Goal: Task Accomplishment & Management: Manage account settings

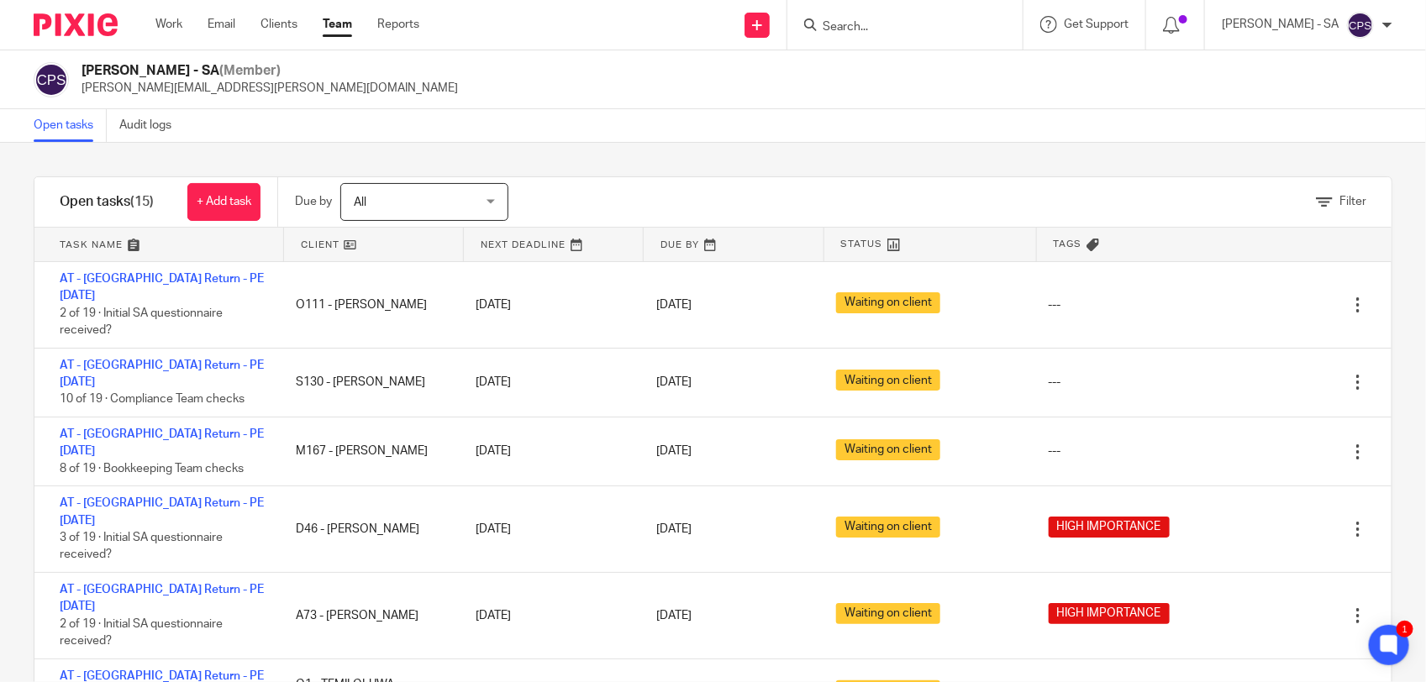
scroll to position [210, 0]
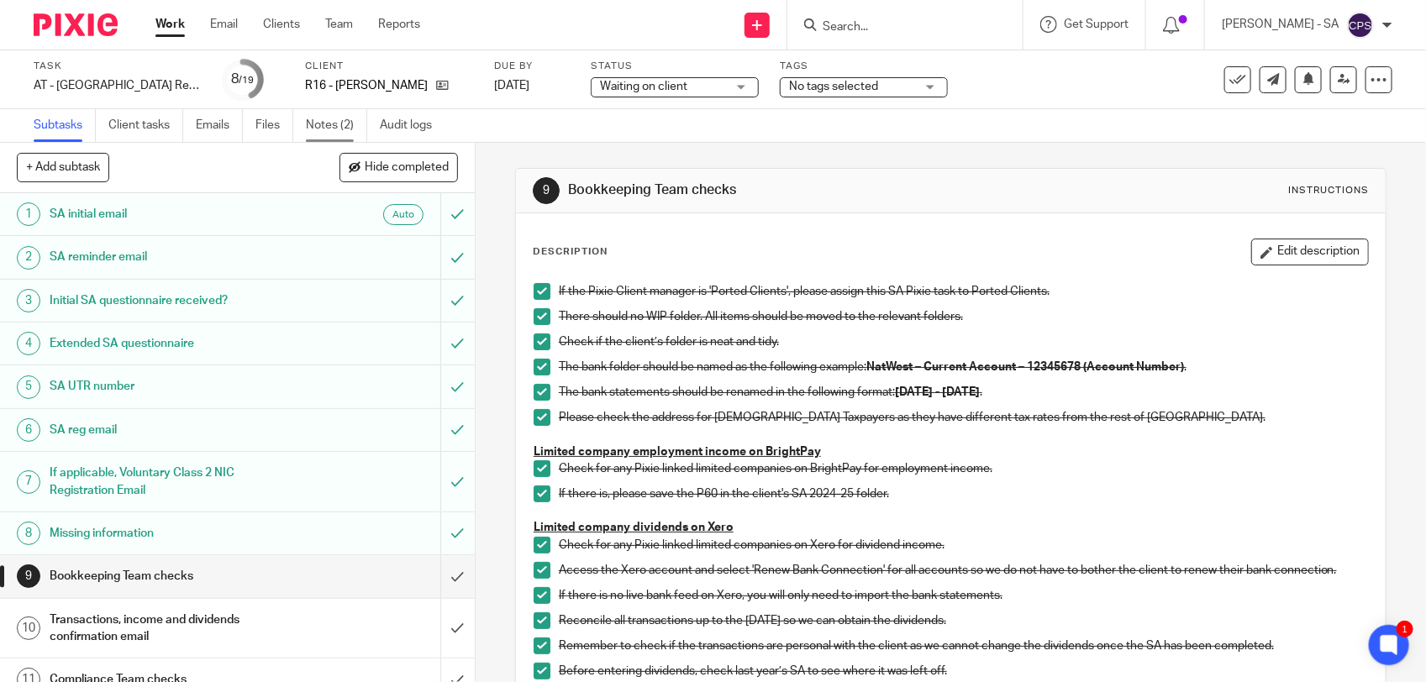
click at [321, 133] on link "Notes (2)" at bounding box center [336, 125] width 61 height 33
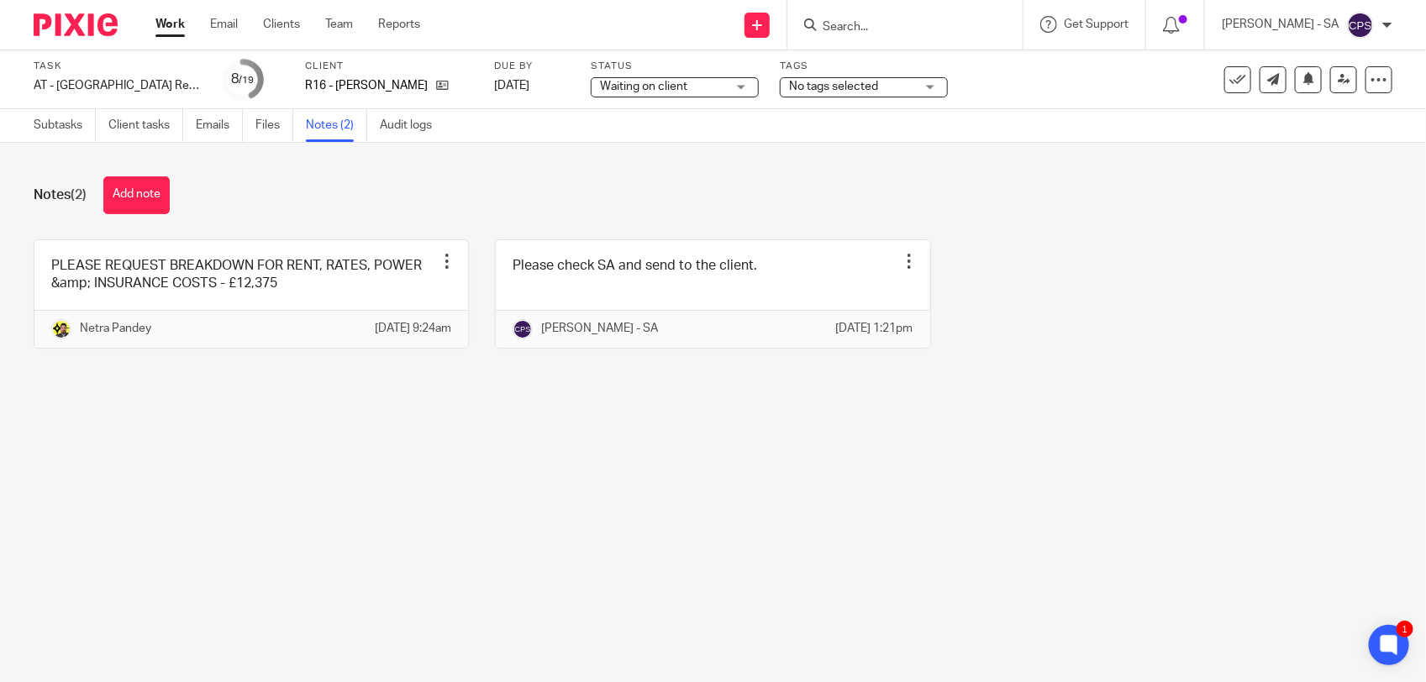
click at [914, 21] on input "Search" at bounding box center [896, 27] width 151 height 15
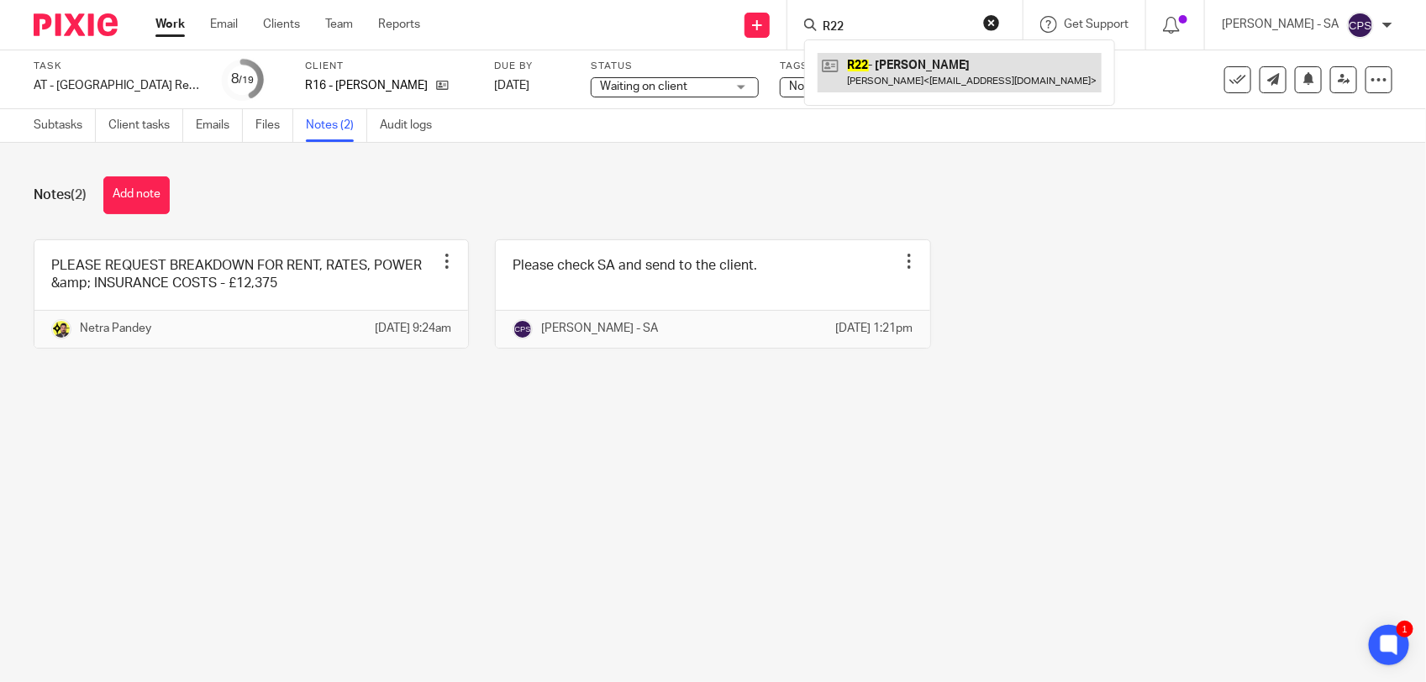
type input "R22"
click at [916, 69] on link at bounding box center [959, 72] width 284 height 39
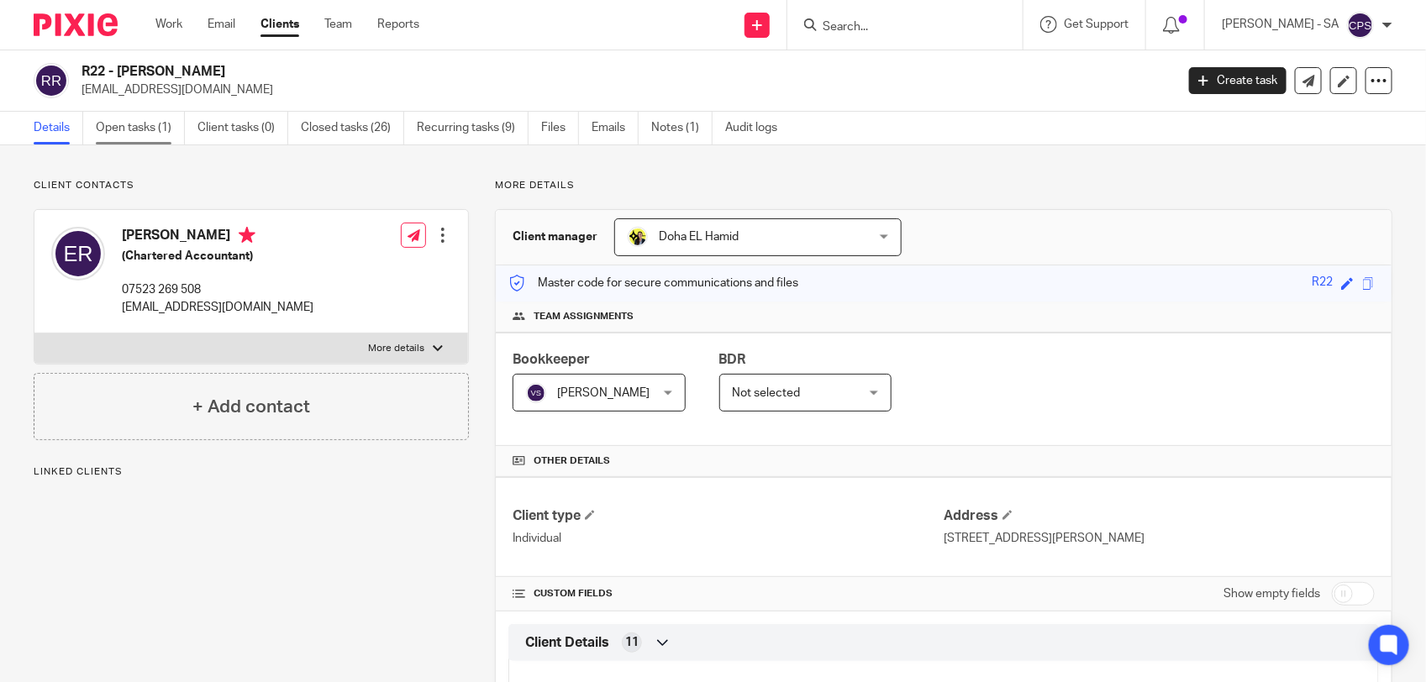
click at [141, 131] on link "Open tasks (1)" at bounding box center [140, 128] width 89 height 33
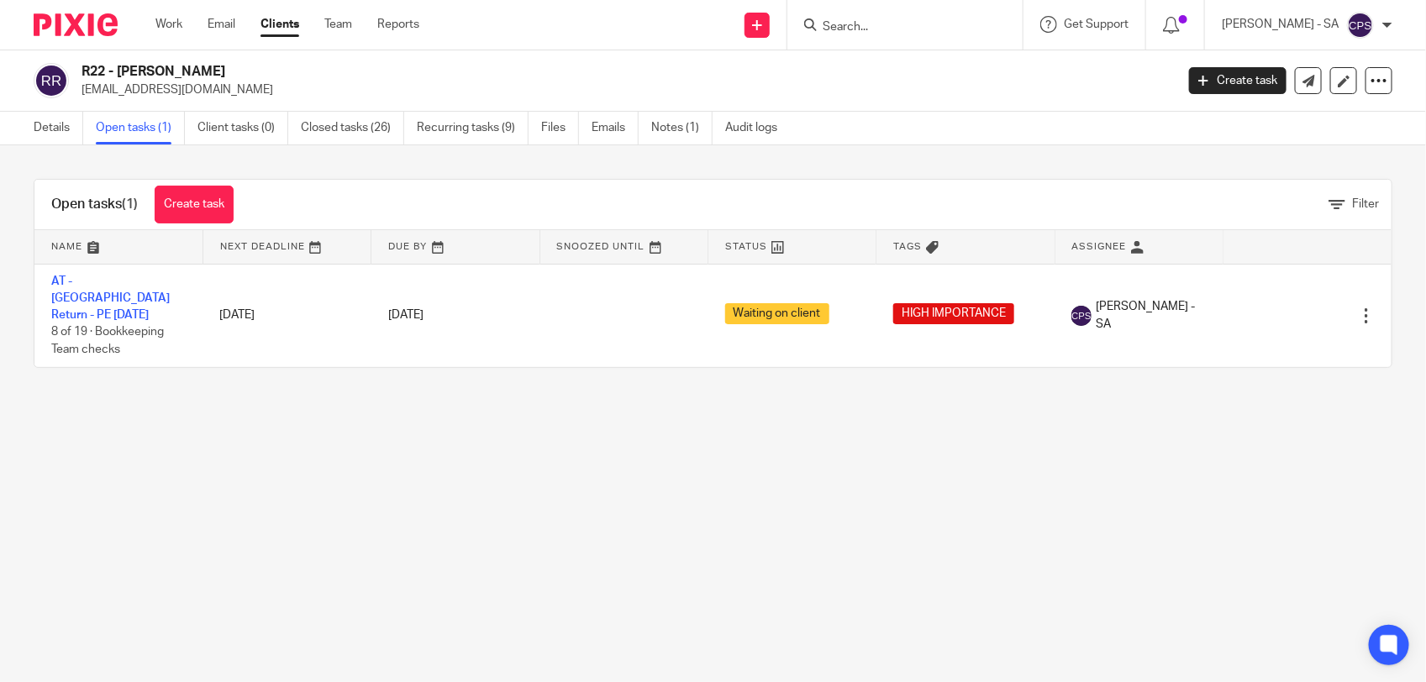
click at [145, 278] on link "AT - [GEOGRAPHIC_DATA] Return - PE [DATE]" at bounding box center [110, 299] width 118 height 46
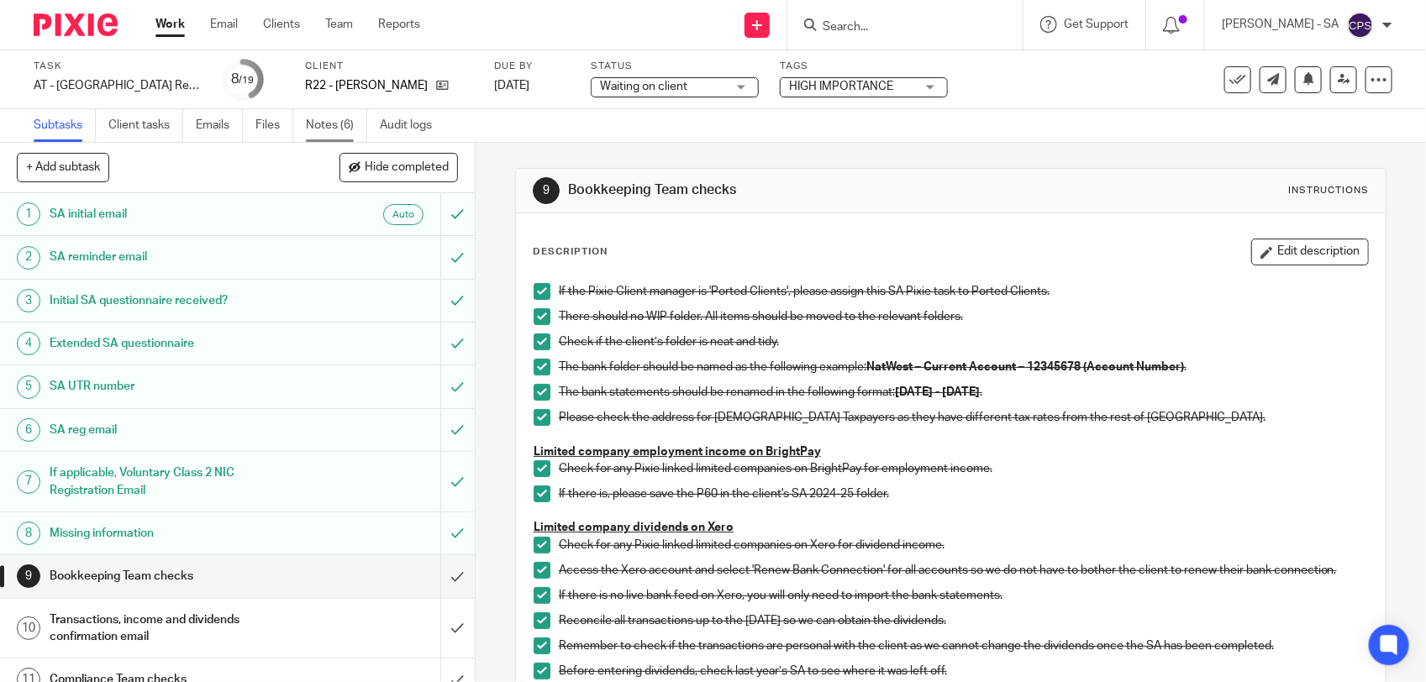
click at [355, 128] on link "Notes (6)" at bounding box center [336, 125] width 61 height 33
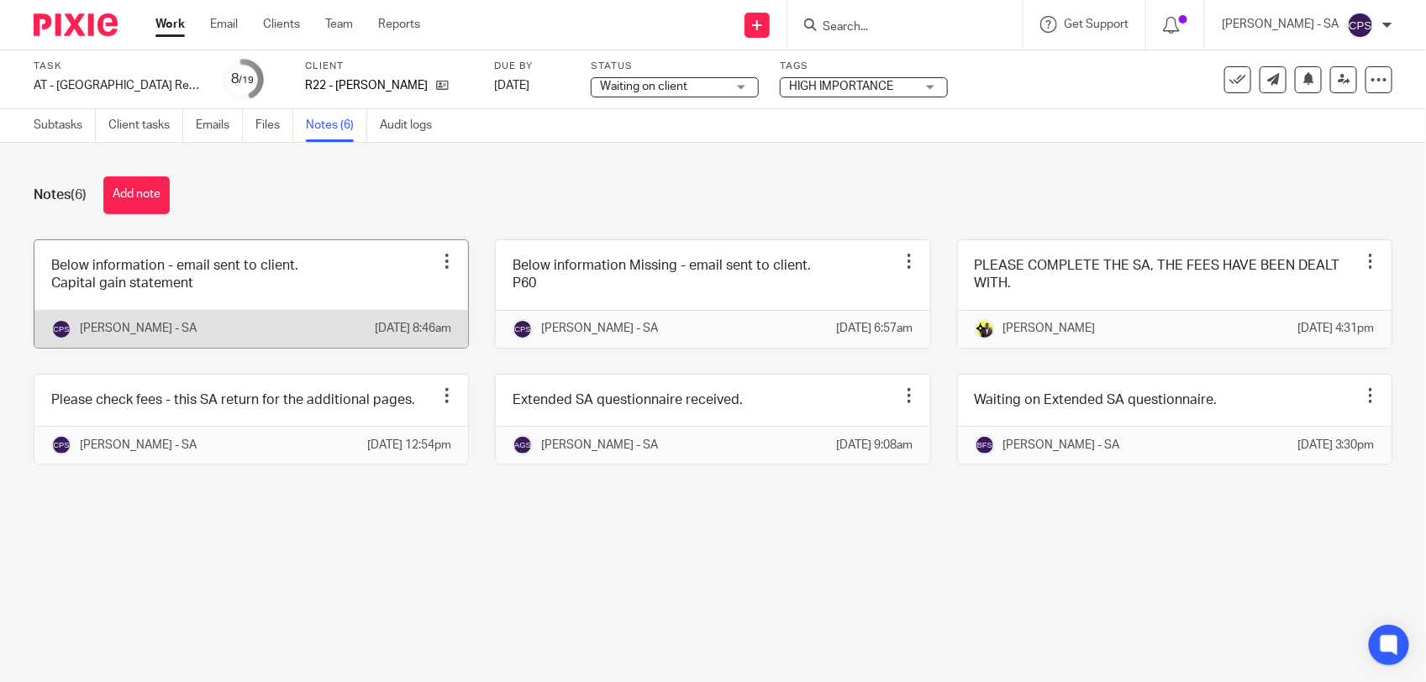
click at [347, 294] on link at bounding box center [250, 294] width 433 height 108
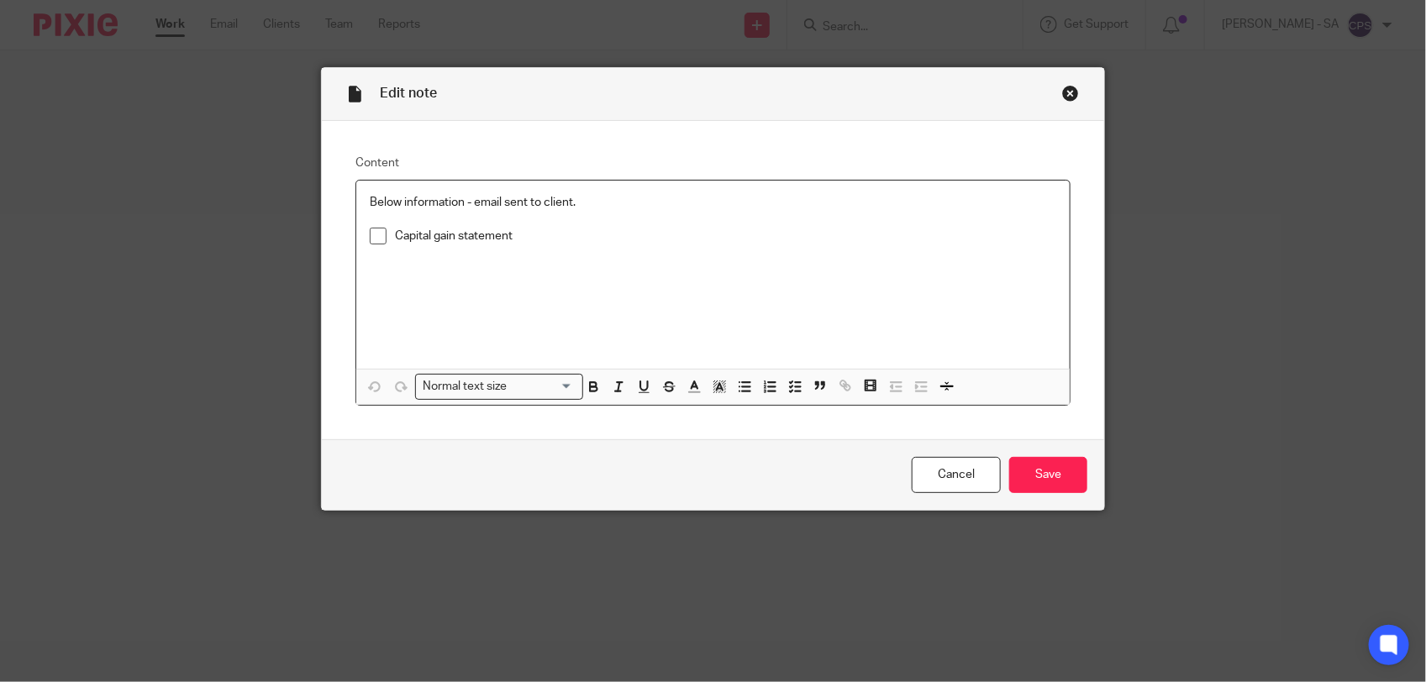
click at [371, 241] on span at bounding box center [378, 236] width 17 height 17
drag, startPoint x: 1022, startPoint y: 476, endPoint x: 1009, endPoint y: 475, distance: 13.5
click at [1022, 475] on input "Save" at bounding box center [1048, 475] width 78 height 36
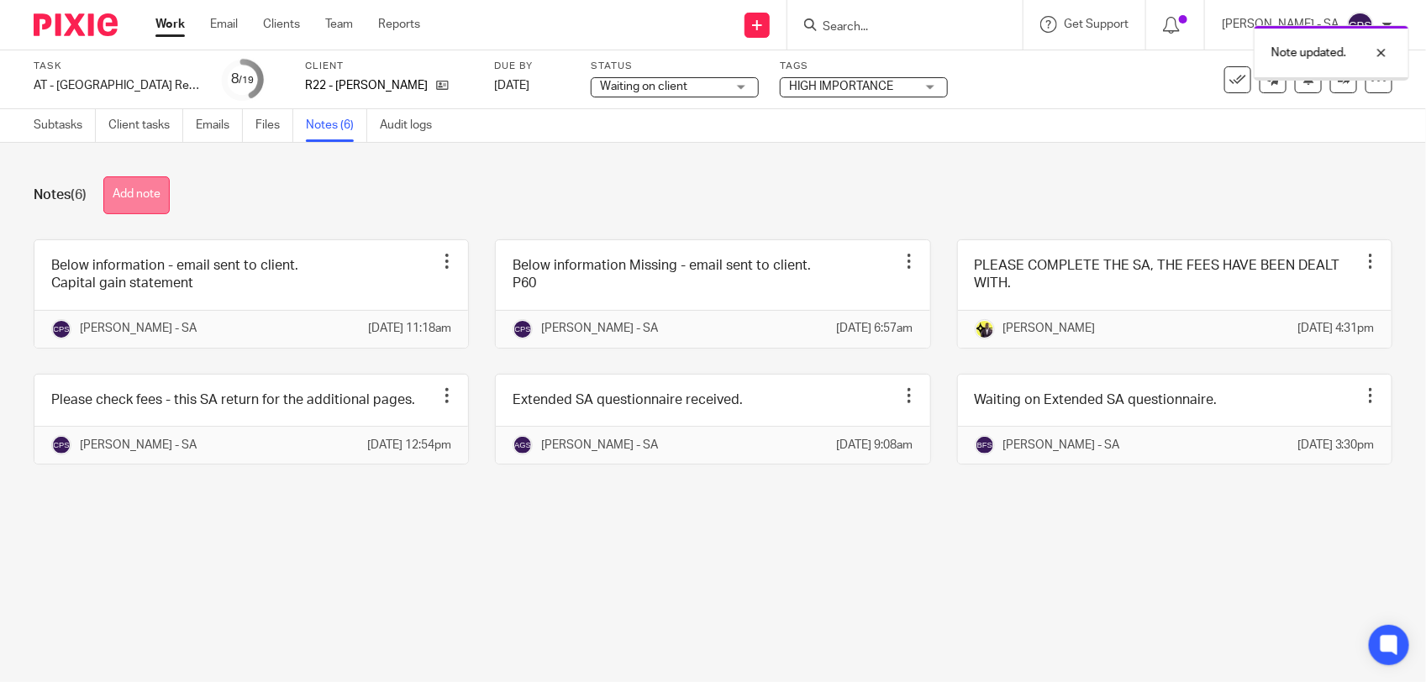
click at [144, 193] on button "Add note" at bounding box center [136, 195] width 66 height 38
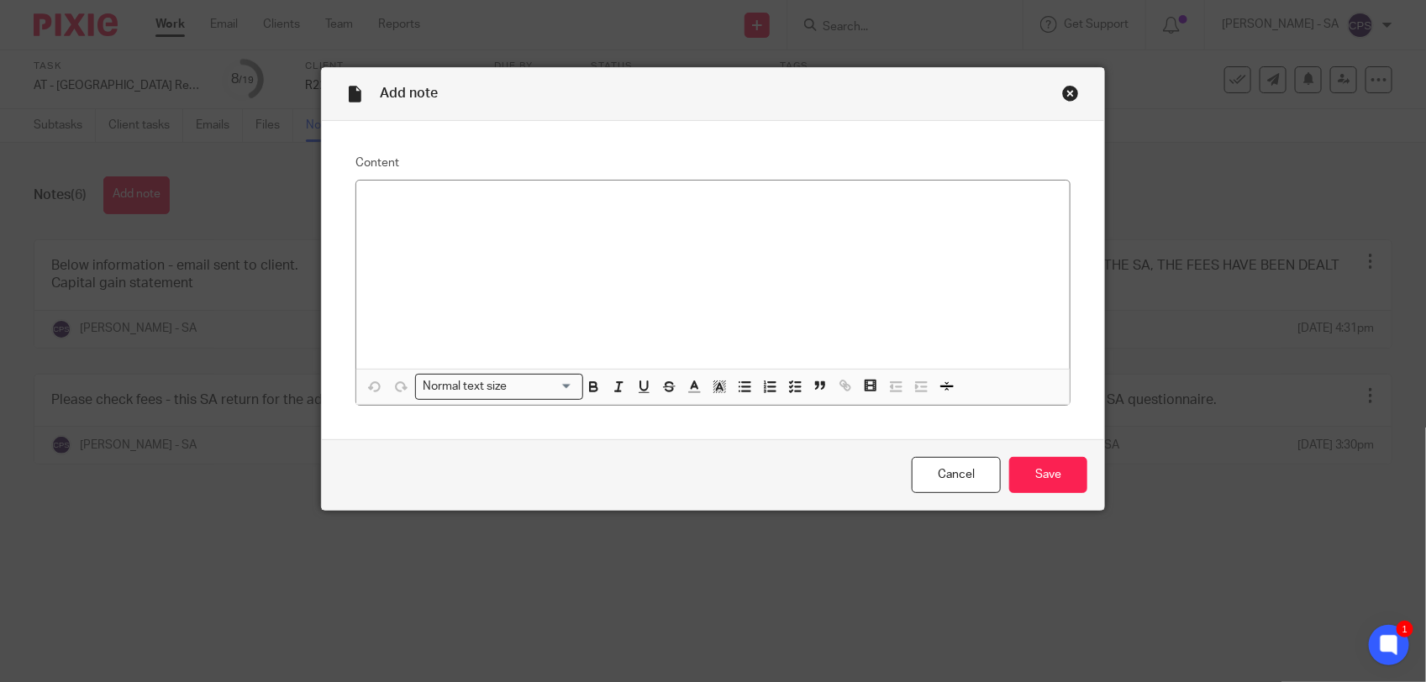
click at [397, 206] on p at bounding box center [713, 202] width 686 height 17
paste div
click at [405, 204] on p "Please check SA and send to the client." at bounding box center [713, 202] width 686 height 17
click at [593, 202] on p "Please review SA and send to the client." at bounding box center [713, 202] width 686 height 17
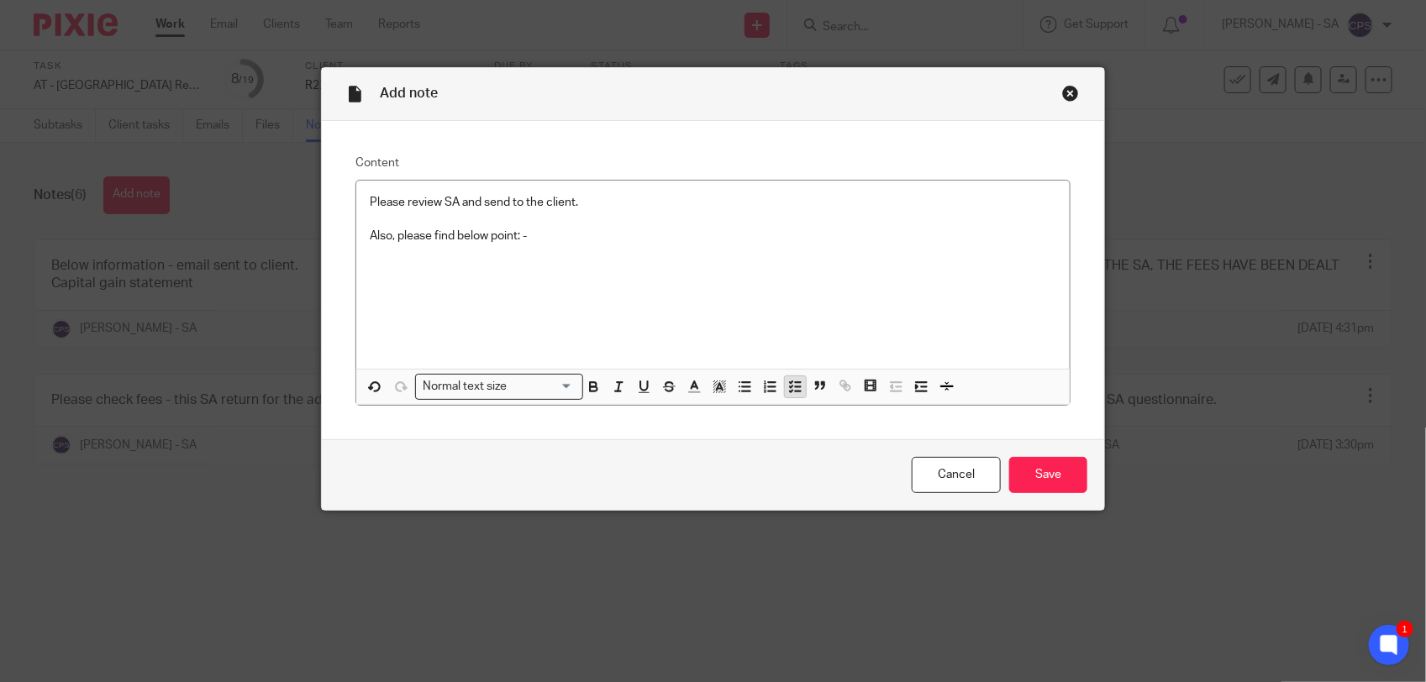
click at [790, 388] on icon "button" at bounding box center [794, 386] width 15 height 15
click at [544, 244] on p "Also, please find below point: -" at bounding box center [713, 236] width 686 height 17
click at [395, 277] on p at bounding box center [725, 270] width 661 height 17
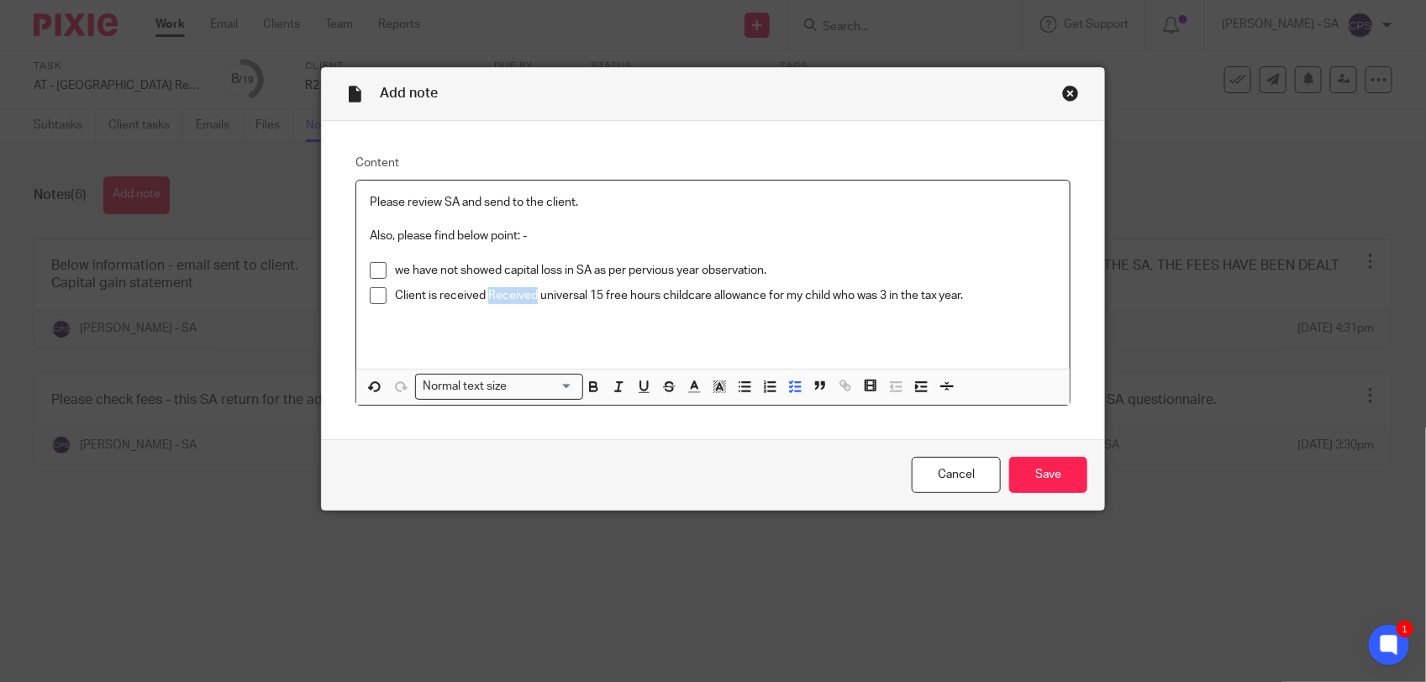
click at [501, 300] on p "Client is received Received universal 15 free hours childcare allowance for my …" at bounding box center [725, 295] width 661 height 17
click at [913, 296] on p "Client is received universal 15 free hours childcare allowance for my child who…" at bounding box center [725, 295] width 661 height 17
click at [731, 299] on p "Client is received universal 15 free hours childcare allowance for my child who…" at bounding box center [725, 295] width 661 height 17
drag, startPoint x: 792, startPoint y: 295, endPoint x: 882, endPoint y: 302, distance: 90.2
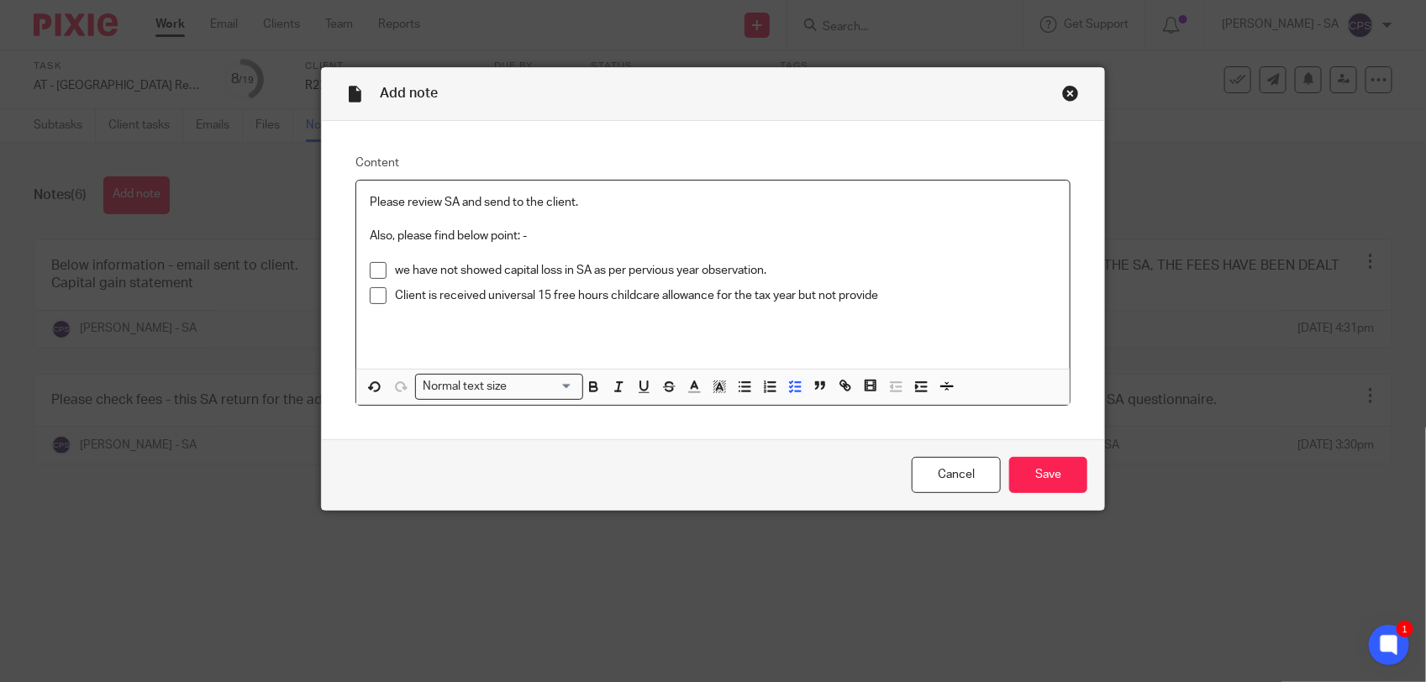
click at [882, 302] on p "Client is received universal 15 free hours childcare allowance for the tax year…" at bounding box center [725, 295] width 661 height 17
click at [812, 292] on p "Client is received universal 15 free hours childcare allowance for the tax year…" at bounding box center [725, 295] width 661 height 17
drag, startPoint x: 889, startPoint y: 299, endPoint x: 375, endPoint y: 304, distance: 514.2
click at [375, 304] on li "Client is received universal 15 free hours childcare allowance for the tax year…" at bounding box center [713, 299] width 686 height 25
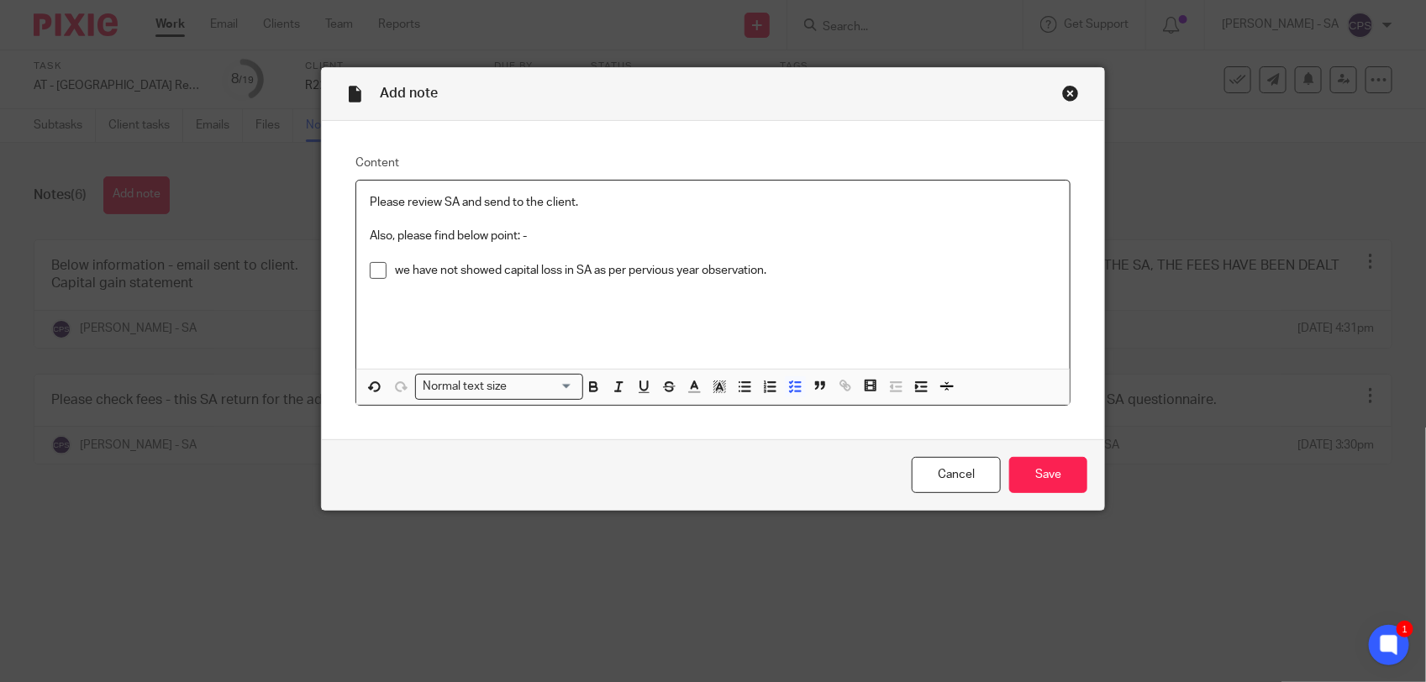
click at [399, 273] on p "we have not showed capital loss in SA as per pervious year observation." at bounding box center [725, 270] width 661 height 17
click at [1026, 479] on input "Save" at bounding box center [1048, 475] width 78 height 36
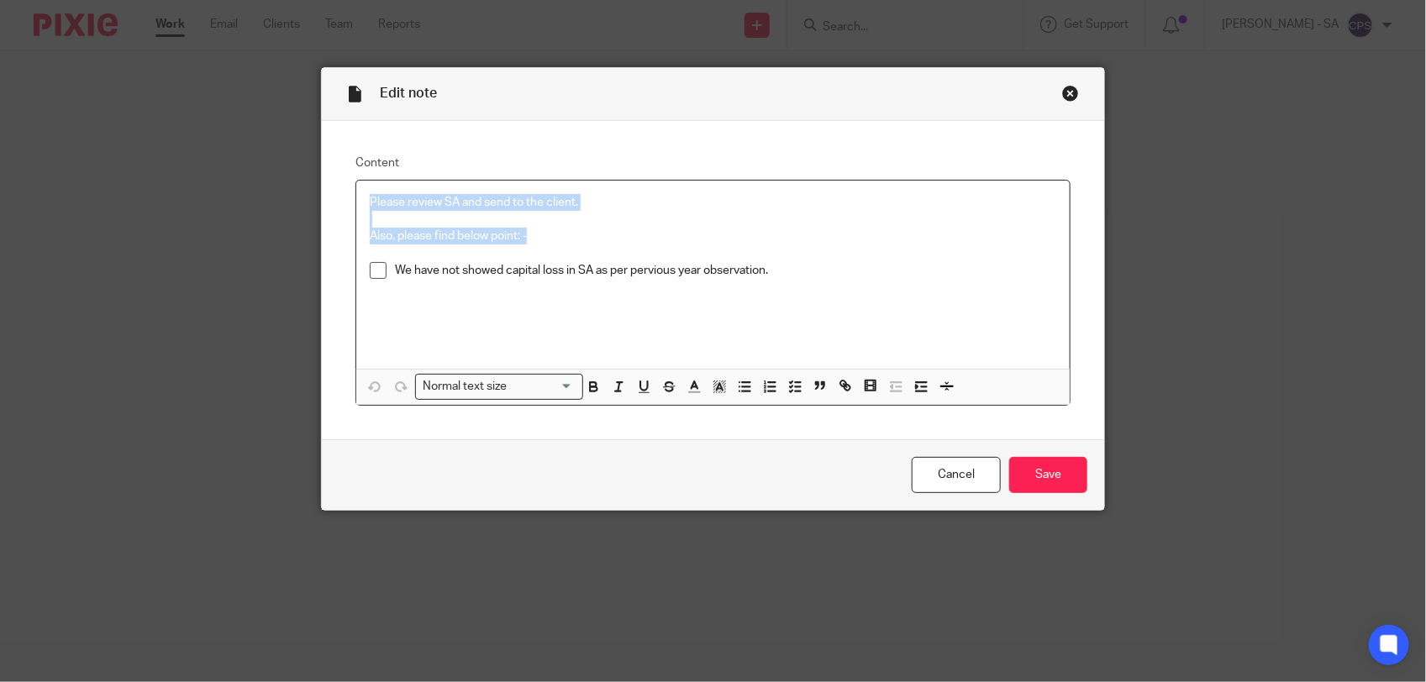
drag, startPoint x: 360, startPoint y: 202, endPoint x: 672, endPoint y: 237, distance: 314.4
click at [672, 237] on div "Please review SA and send to the client. Also, please find below point: - We ha…" at bounding box center [712, 275] width 713 height 188
click at [370, 198] on p "Please review SA and send to the client." at bounding box center [713, 202] width 686 height 17
drag, startPoint x: 363, startPoint y: 199, endPoint x: 571, endPoint y: 211, distance: 208.7
click at [571, 211] on div "Please review SA and send to the client. Also, please find below point: - We ha…" at bounding box center [712, 275] width 713 height 188
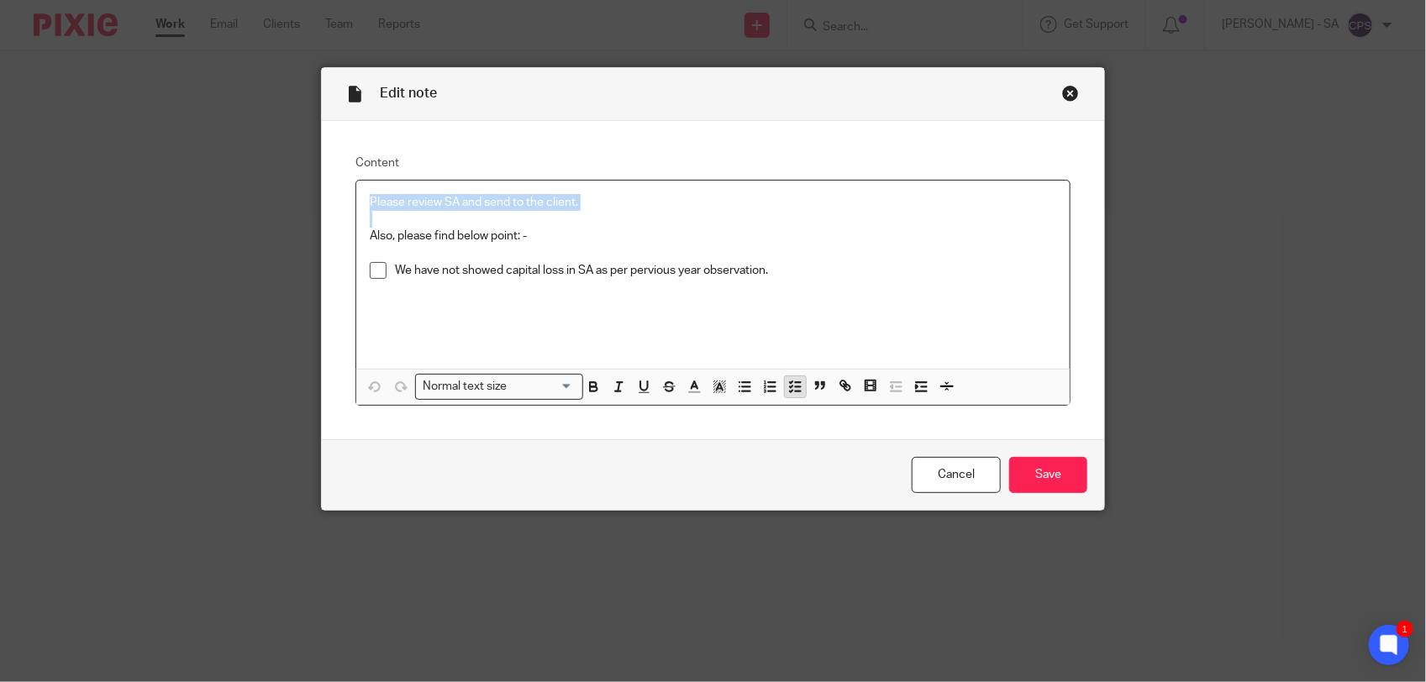
click at [787, 391] on icon "button" at bounding box center [794, 386] width 15 height 15
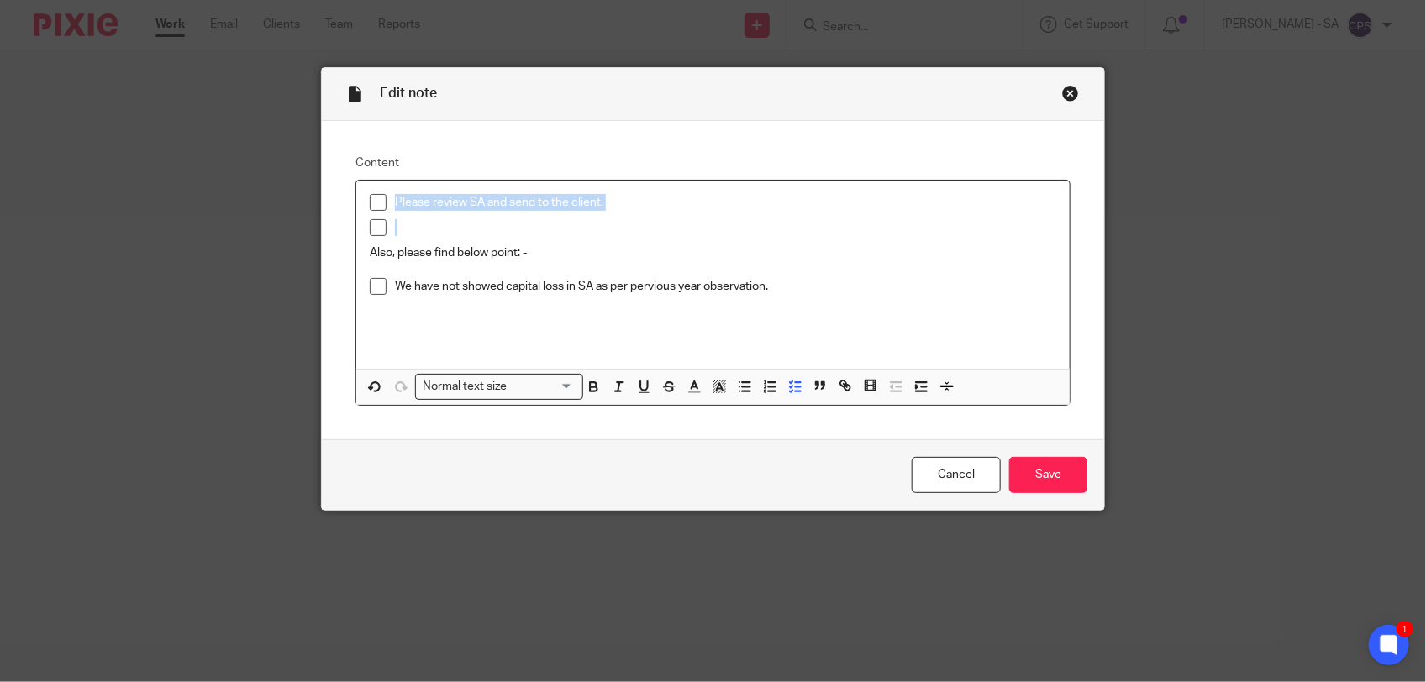
click at [418, 225] on p at bounding box center [725, 227] width 661 height 17
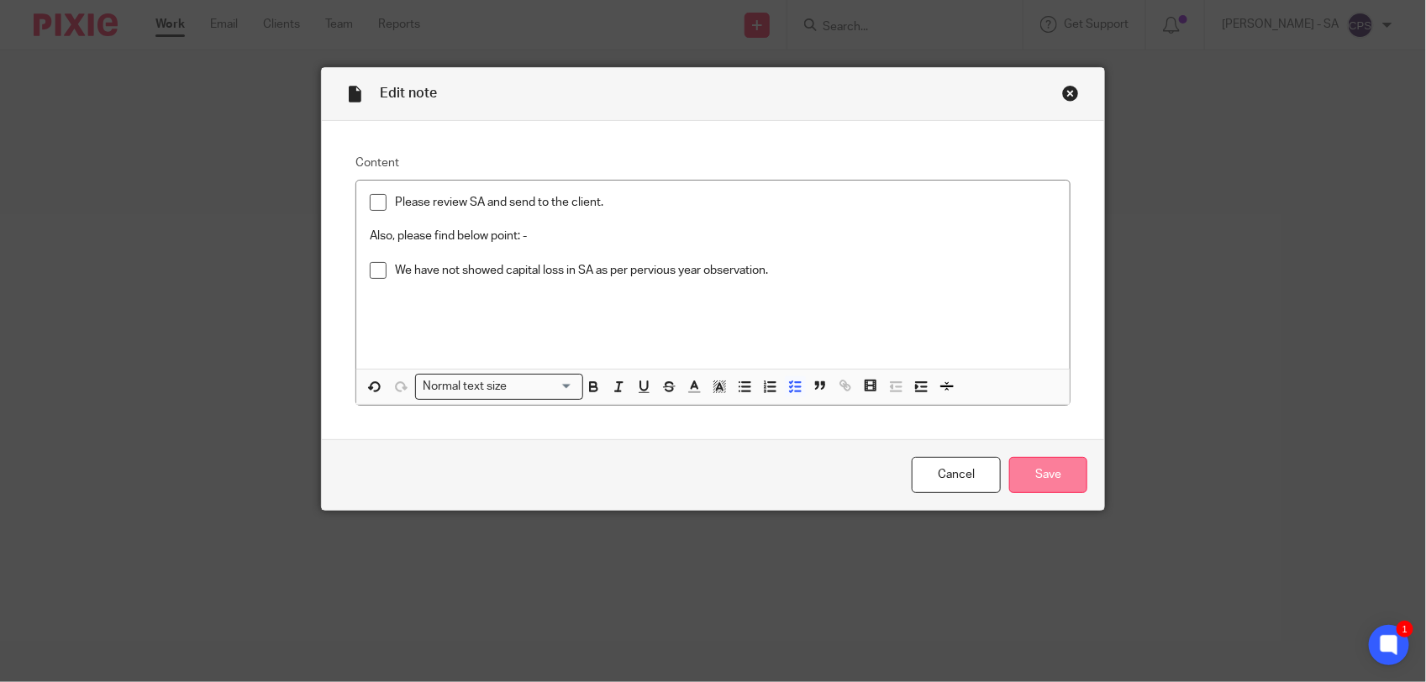
click at [1040, 467] on input "Save" at bounding box center [1048, 475] width 78 height 36
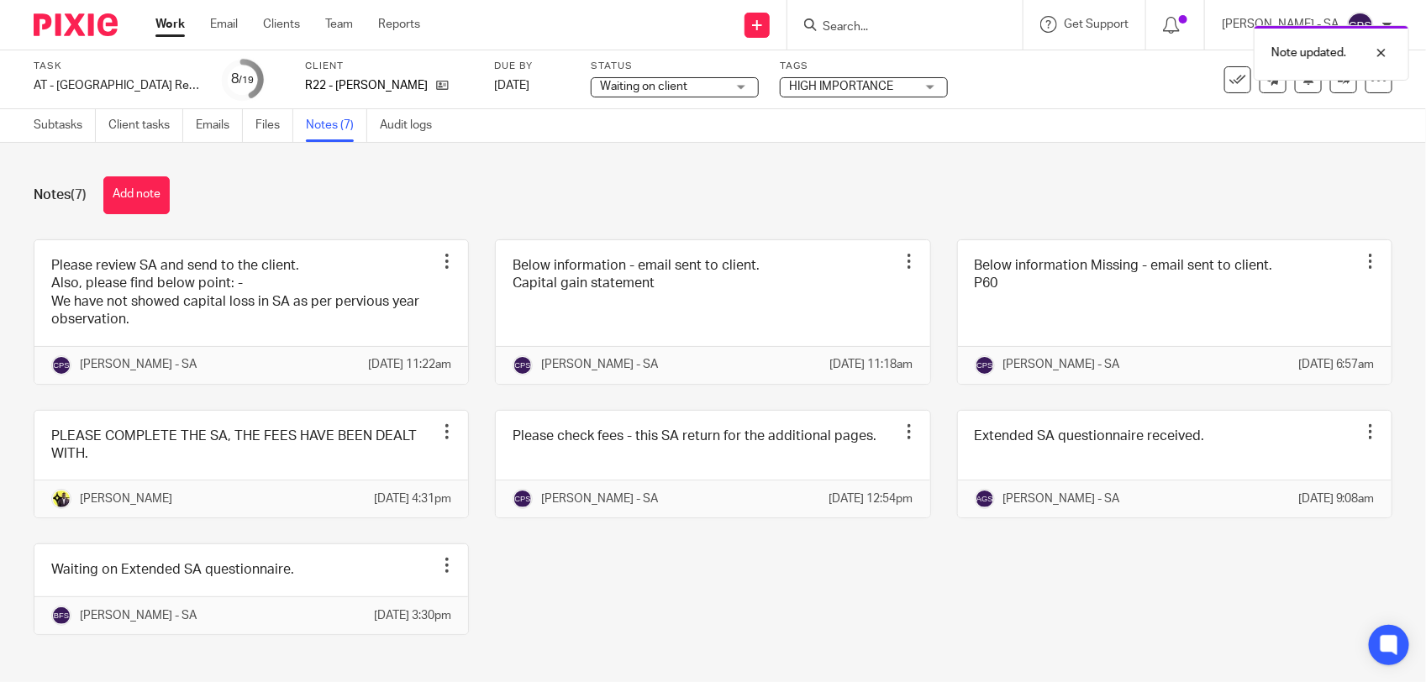
click at [634, 86] on span "Waiting on client" at bounding box center [643, 87] width 87 height 12
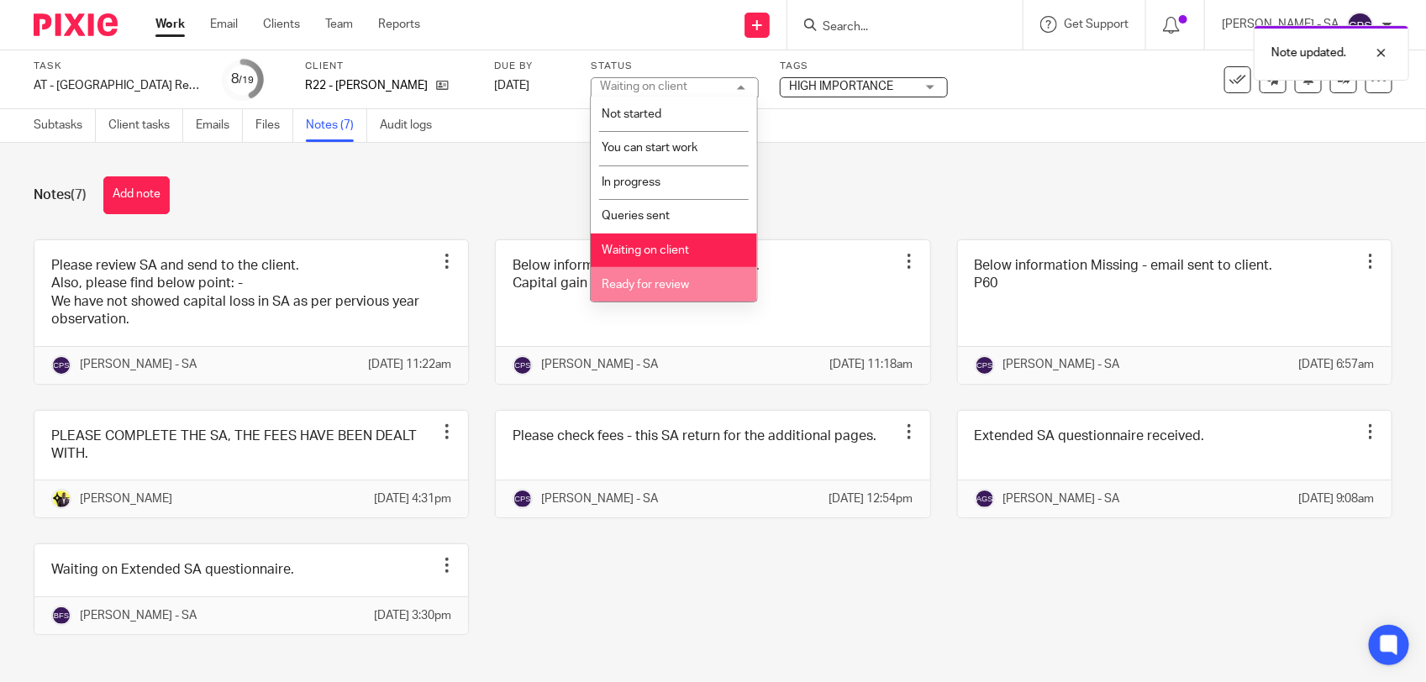
click at [649, 279] on span "Ready for review" at bounding box center [645, 285] width 87 height 12
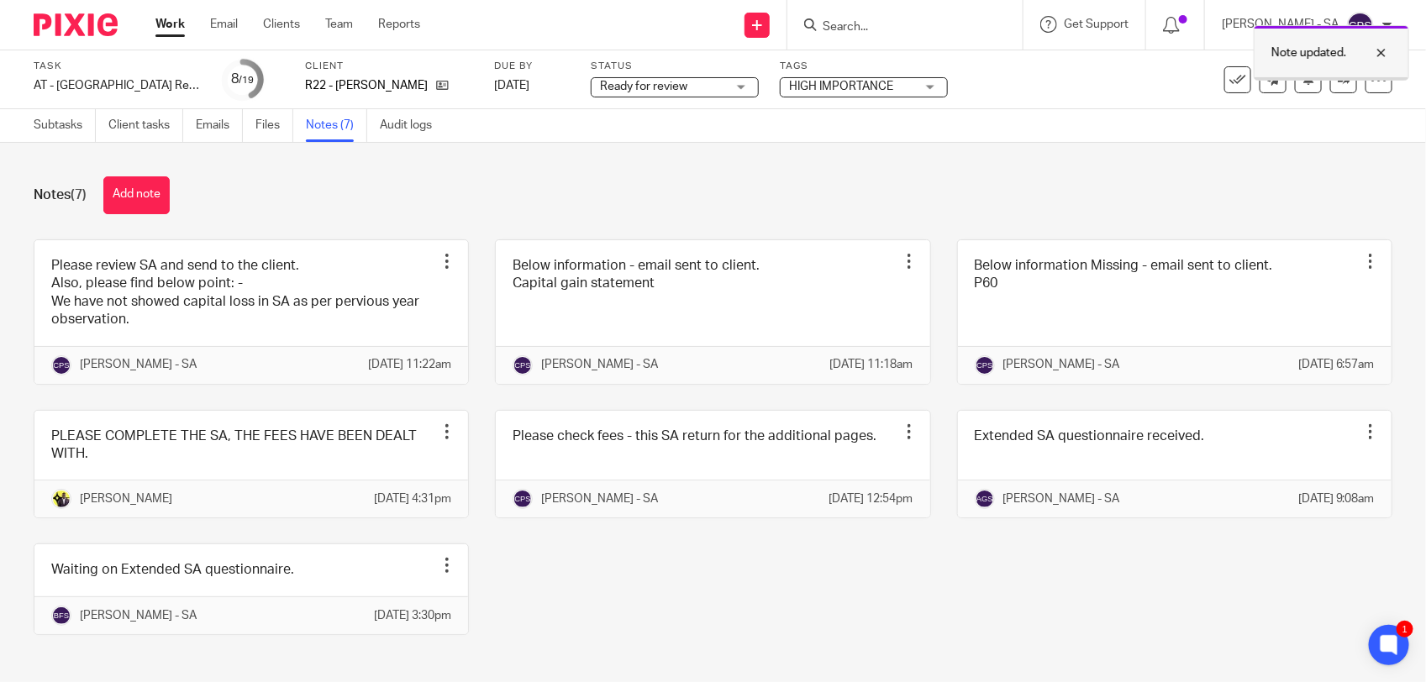
click at [1378, 55] on div at bounding box center [1368, 53] width 45 height 20
click at [61, 127] on link "Subtasks" at bounding box center [65, 125] width 62 height 33
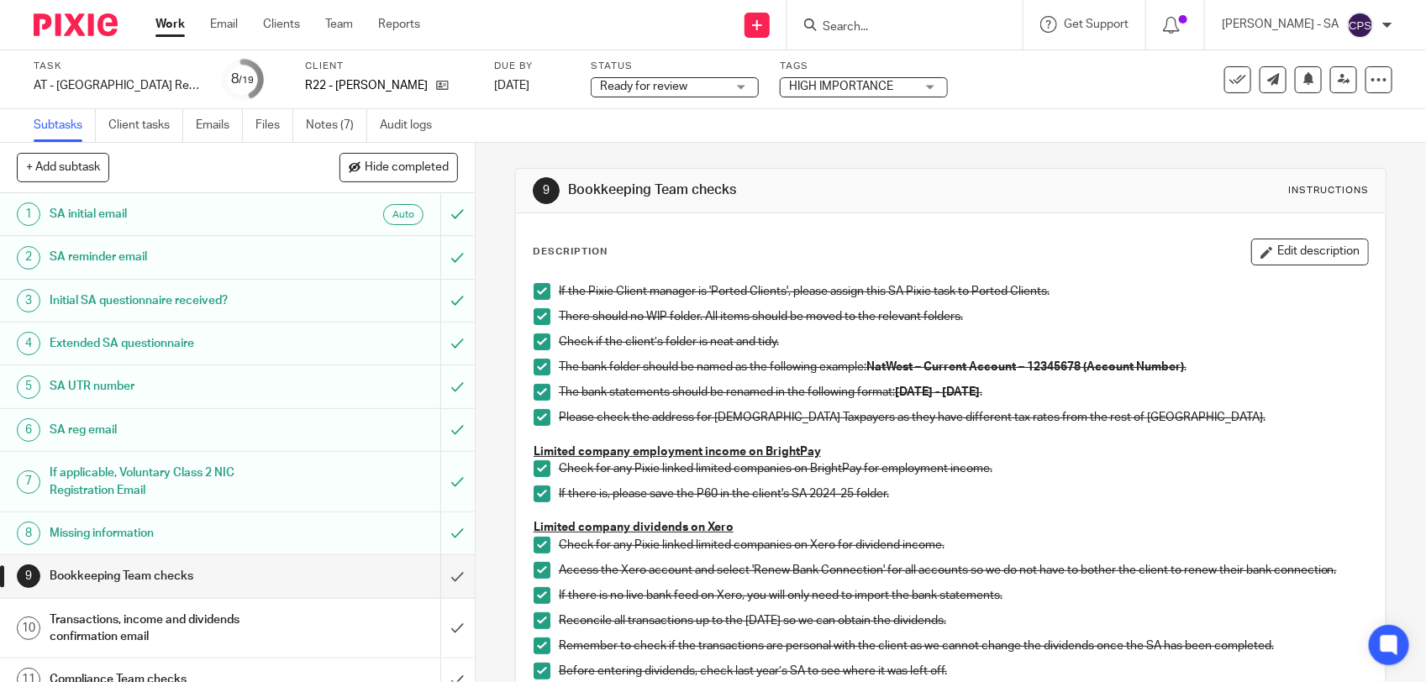
scroll to position [315, 0]
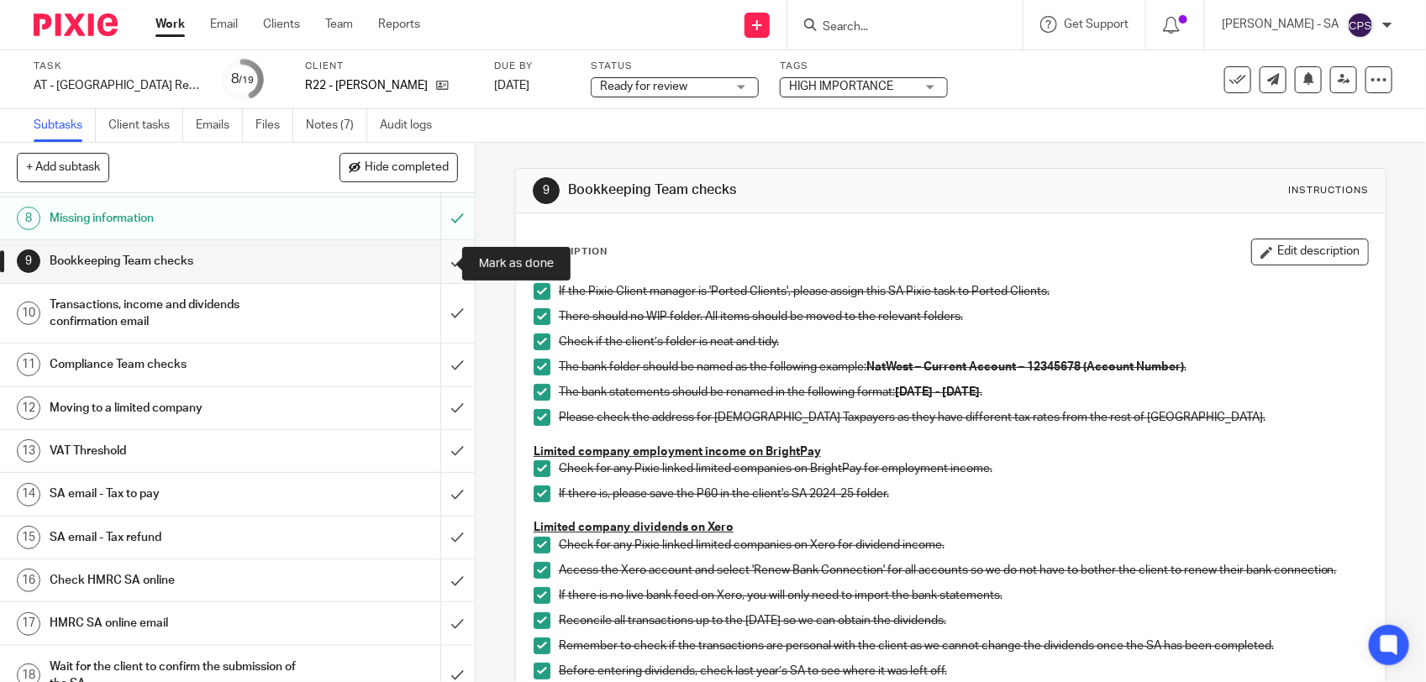
click at [437, 263] on input "submit" at bounding box center [237, 261] width 475 height 42
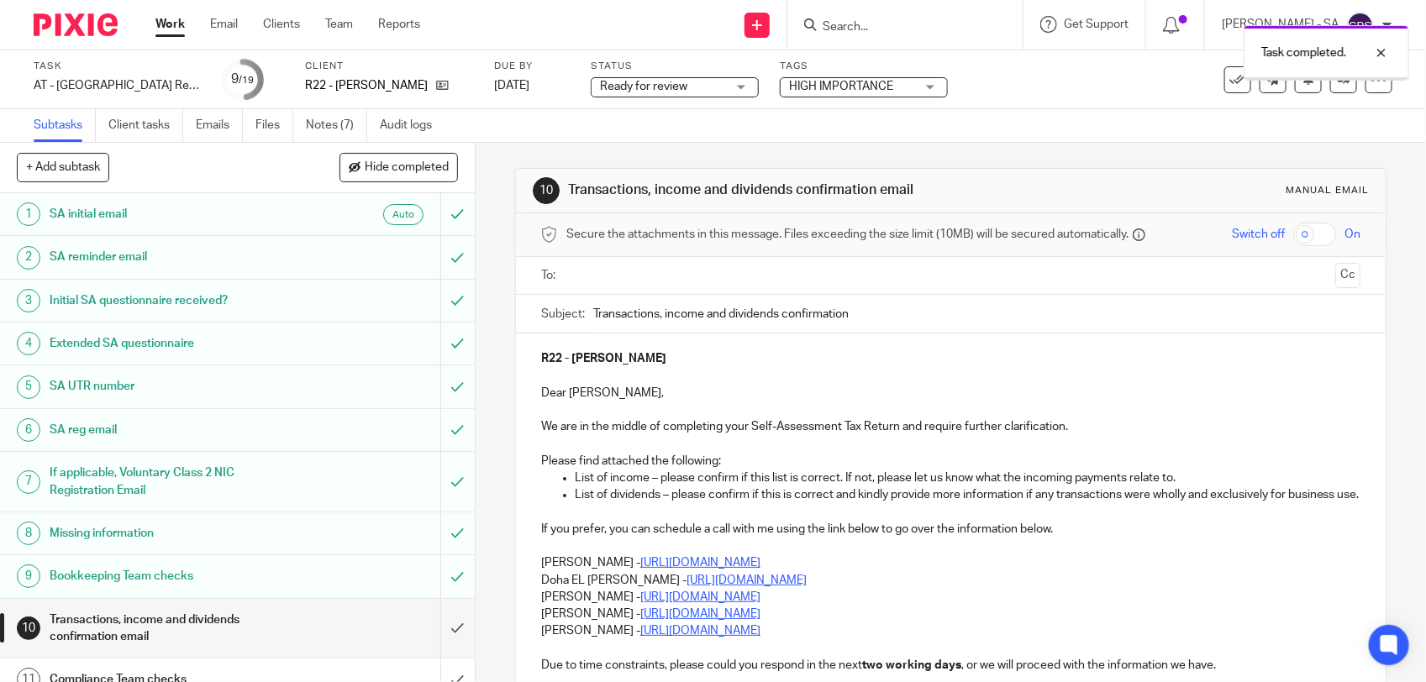
scroll to position [386, 0]
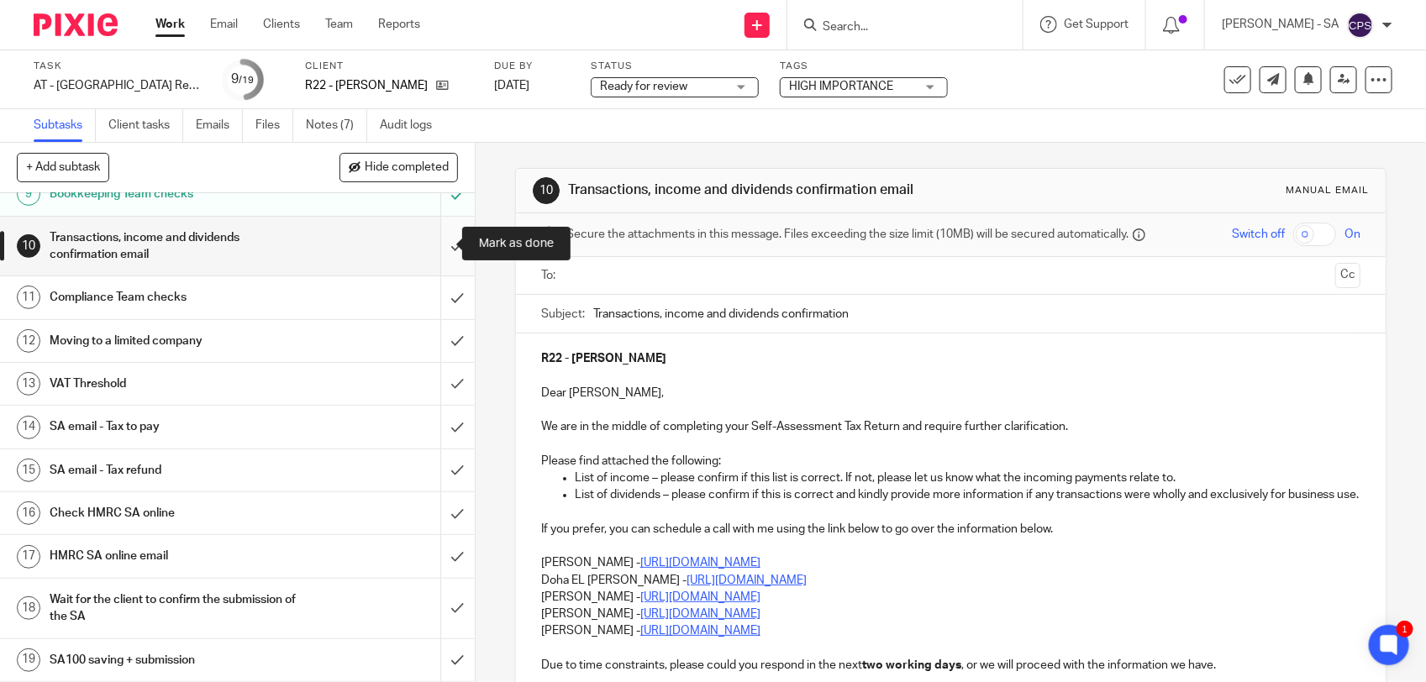
click at [441, 239] on input "submit" at bounding box center [237, 247] width 475 height 60
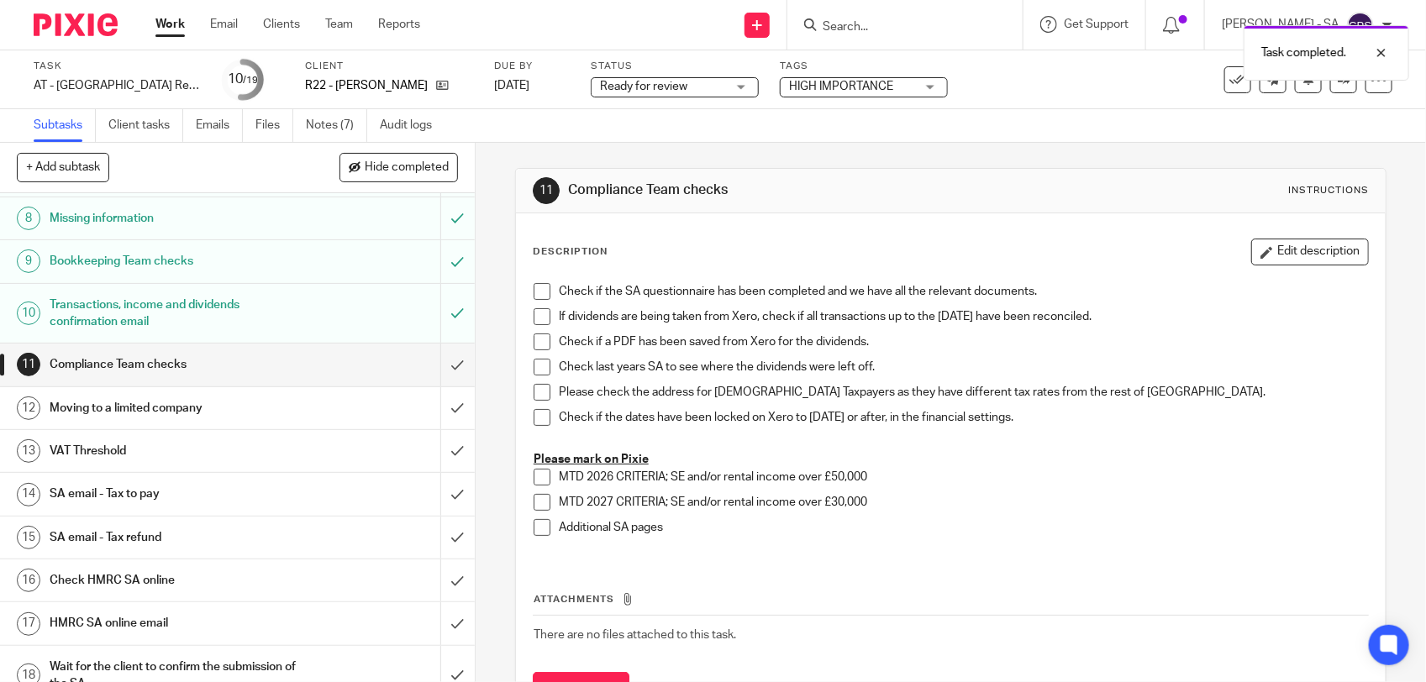
scroll to position [386, 0]
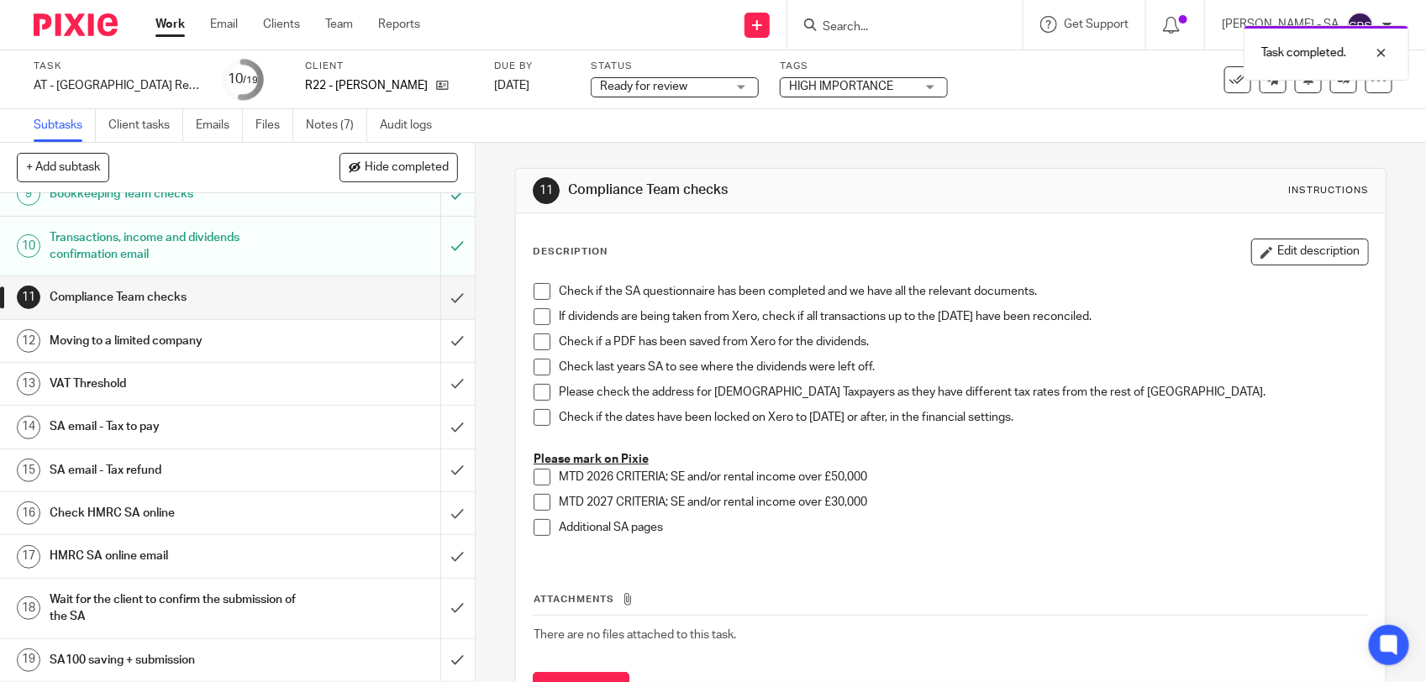
click at [208, 428] on h1 "SA email - Tax to pay" at bounding box center [175, 426] width 250 height 25
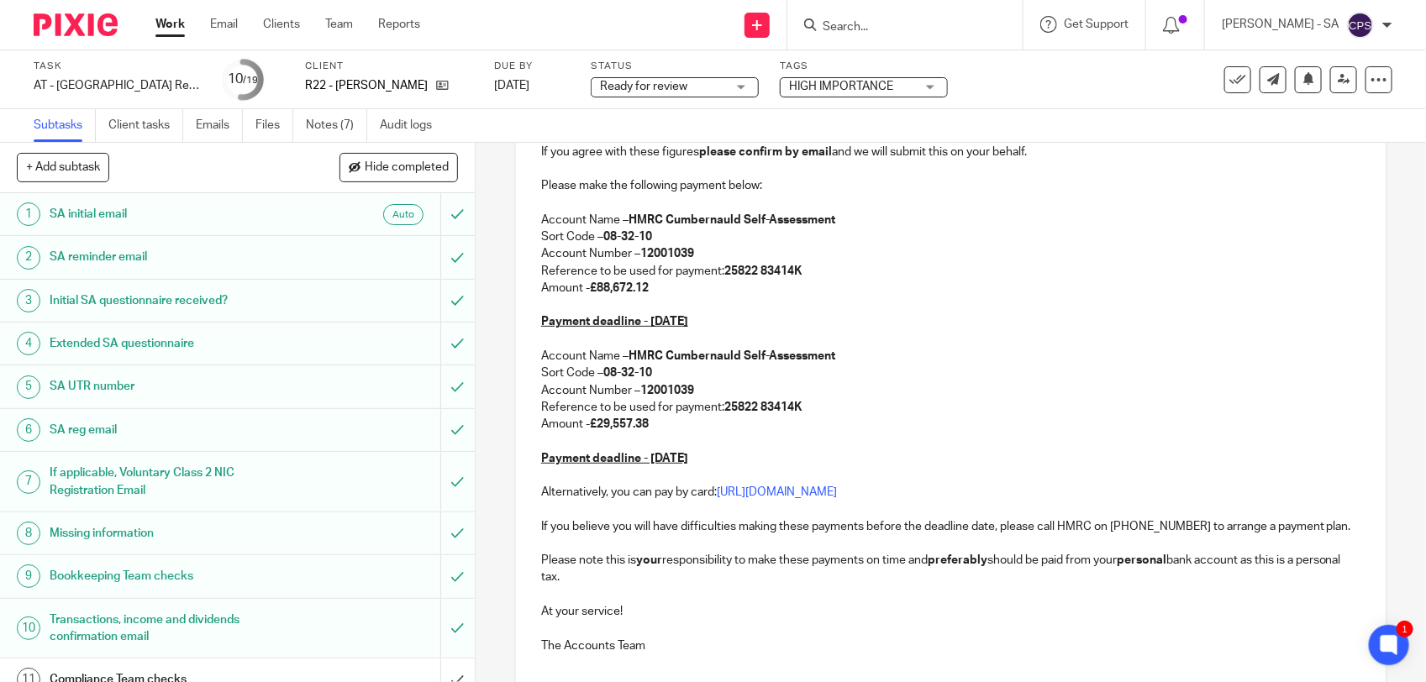
scroll to position [315, 0]
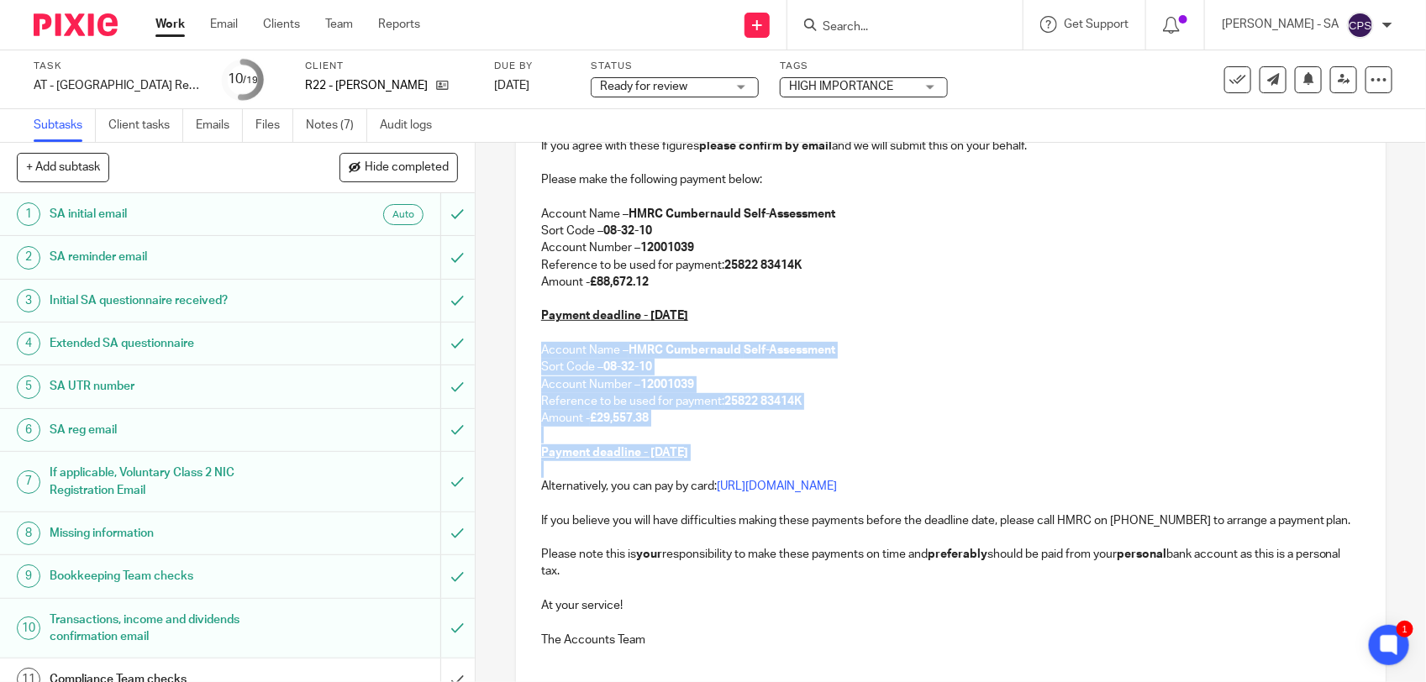
drag, startPoint x: 538, startPoint y: 346, endPoint x: 728, endPoint y: 464, distance: 224.1
click at [728, 464] on div "R22 - EDWARD RENDLE Dear Edward, We can confirm that your 2024-25 Self-Assessme…" at bounding box center [951, 339] width 870 height 643
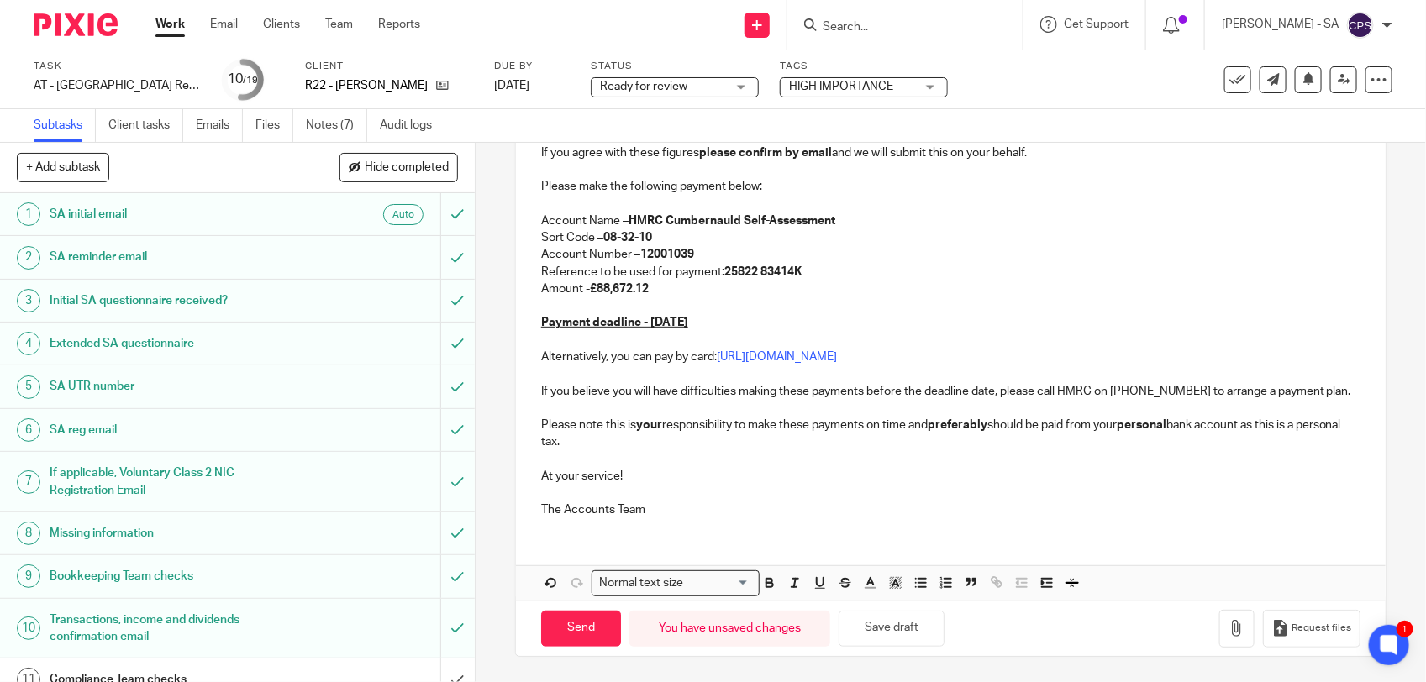
click at [597, 283] on strong "£88,672.12" at bounding box center [619, 289] width 59 height 12
drag, startPoint x: 595, startPoint y: 281, endPoint x: 660, endPoint y: 281, distance: 65.5
click at [660, 281] on p "Amount - £88,672.12" at bounding box center [950, 289] width 819 height 17
click at [872, 628] on button "Save draft" at bounding box center [891, 629] width 106 height 36
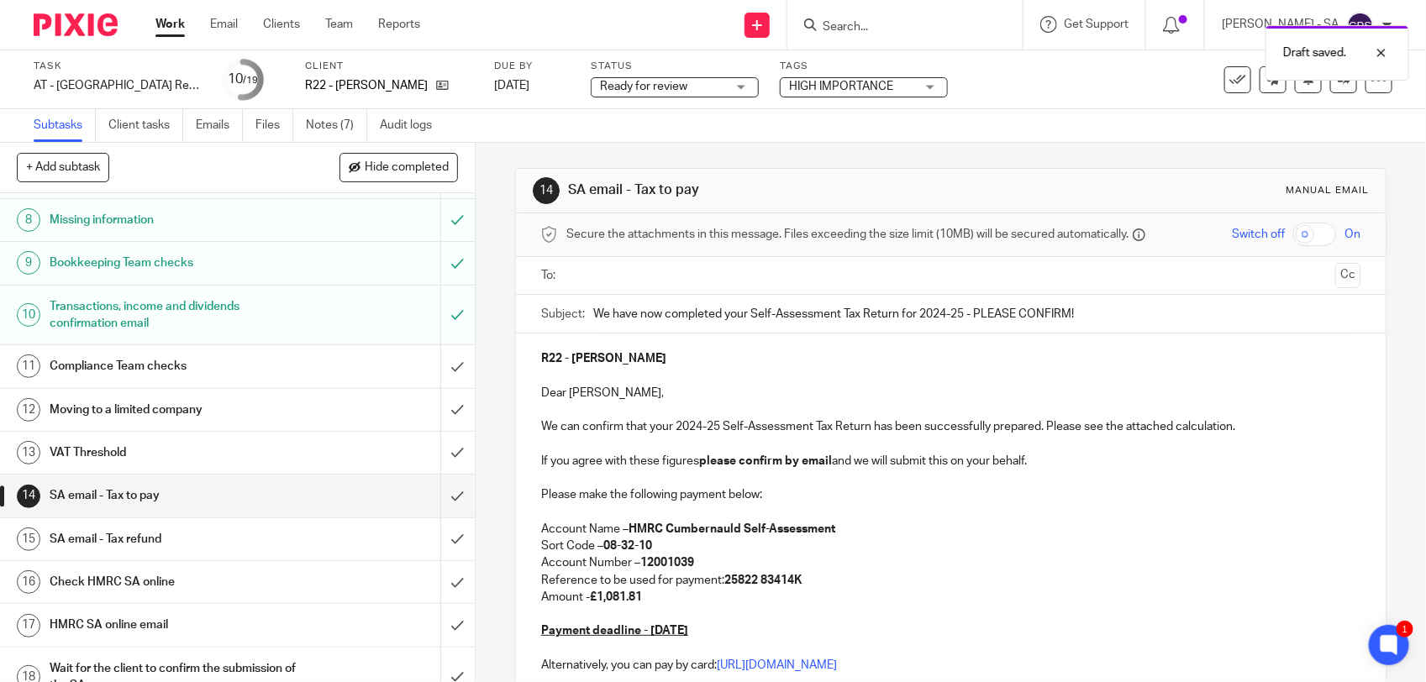
scroll to position [315, 0]
click at [321, 128] on link "Notes (7)" at bounding box center [336, 125] width 61 height 33
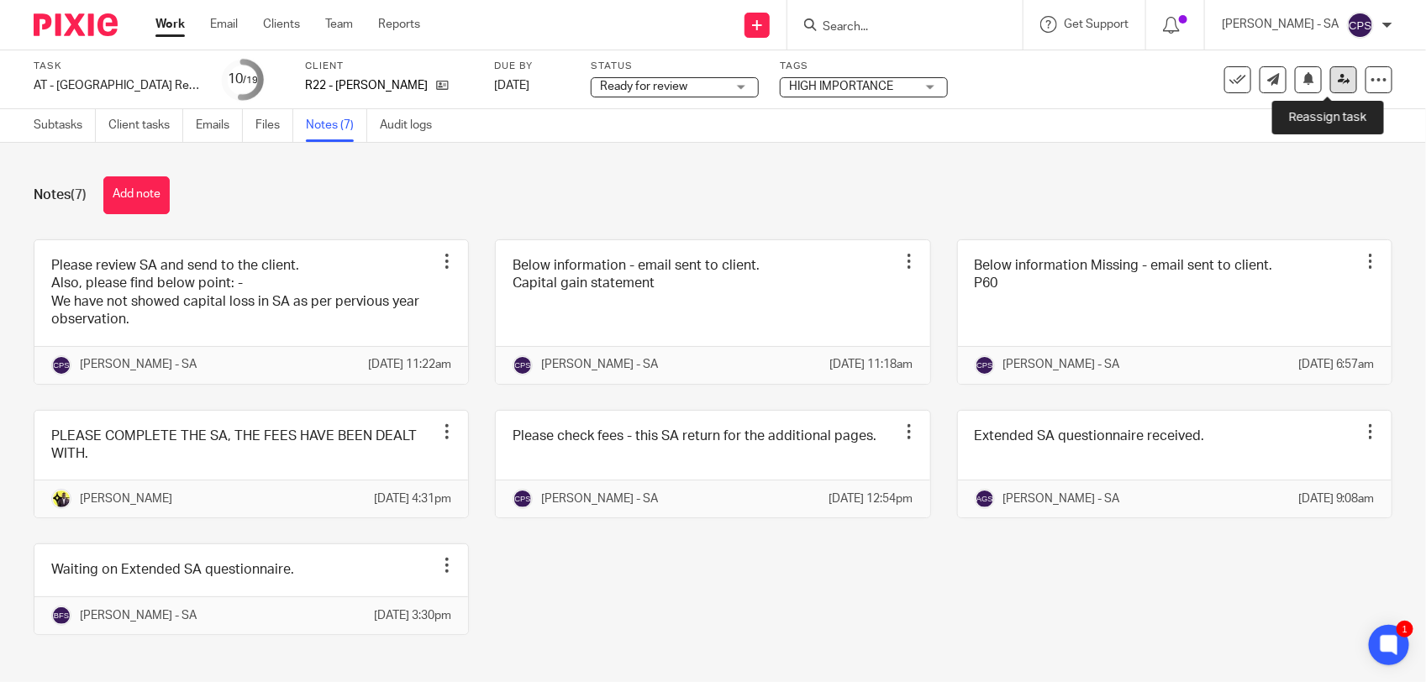
click at [1337, 73] on icon at bounding box center [1343, 79] width 13 height 13
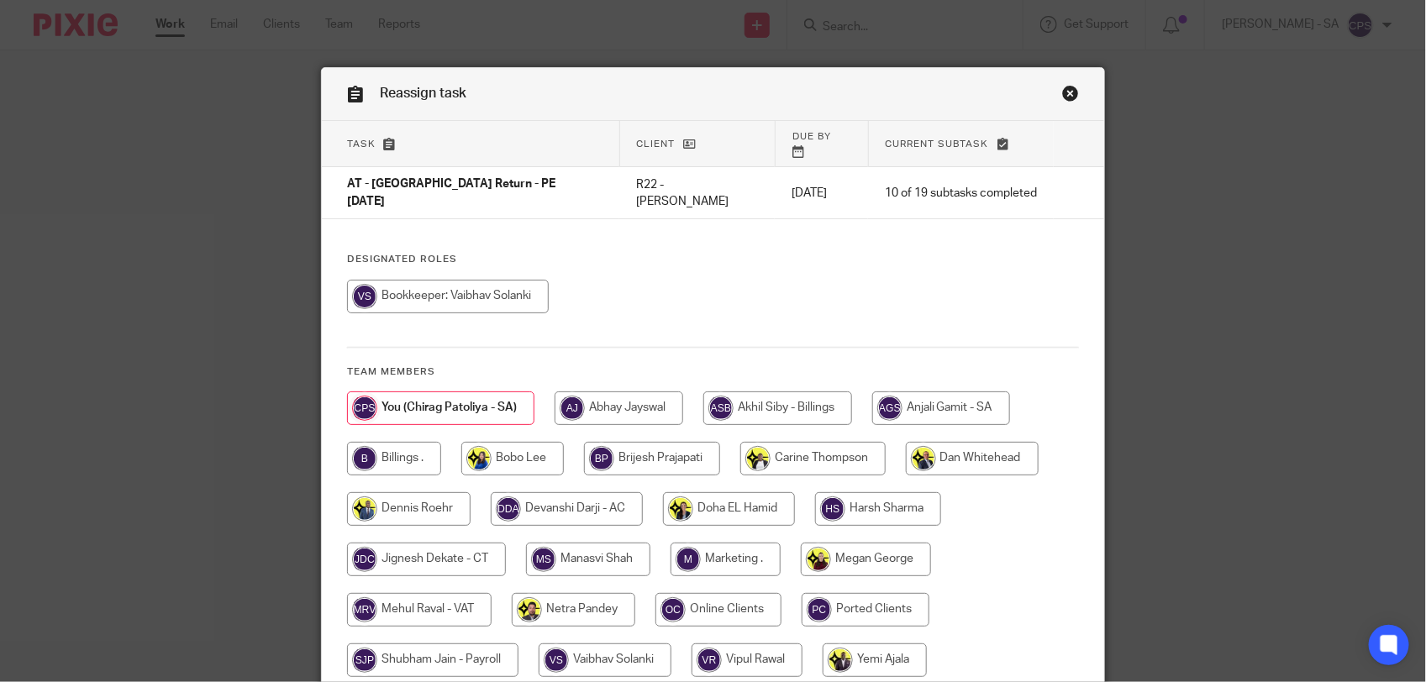
click at [584, 593] on input "radio" at bounding box center [573, 610] width 123 height 34
radio input "true"
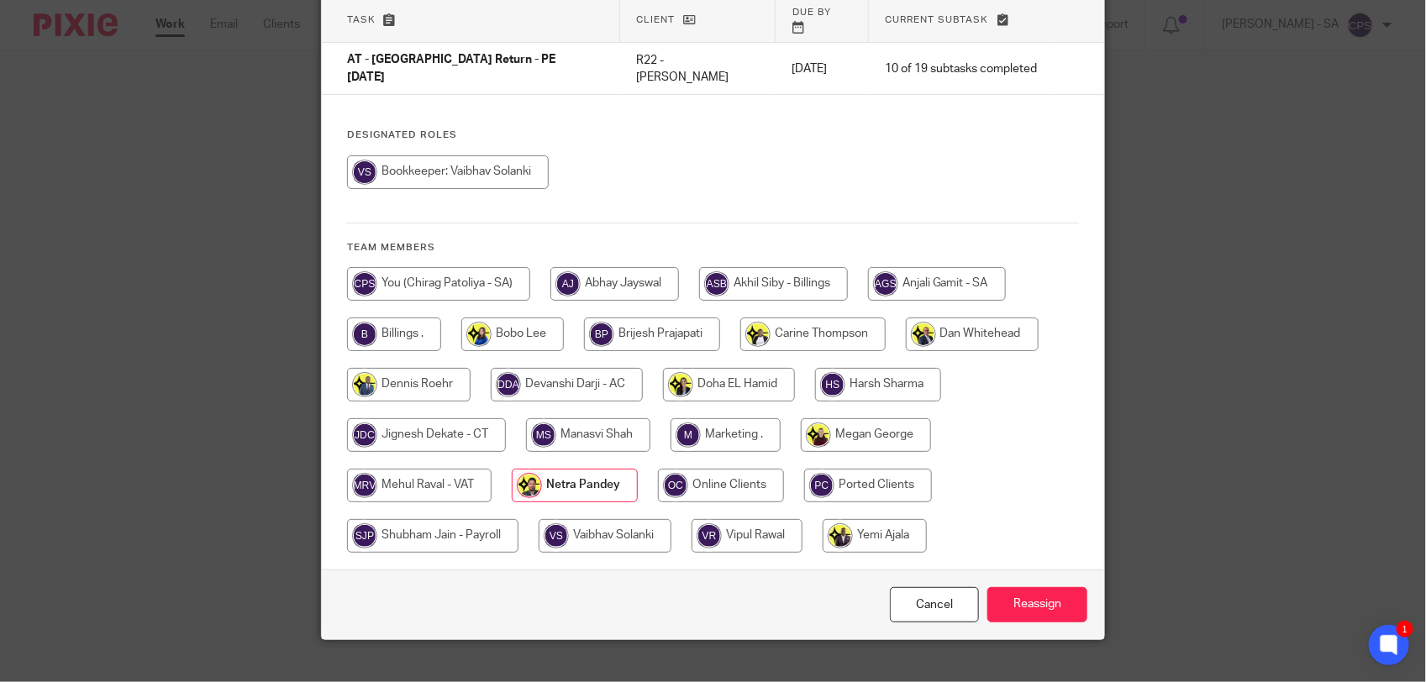
scroll to position [126, 0]
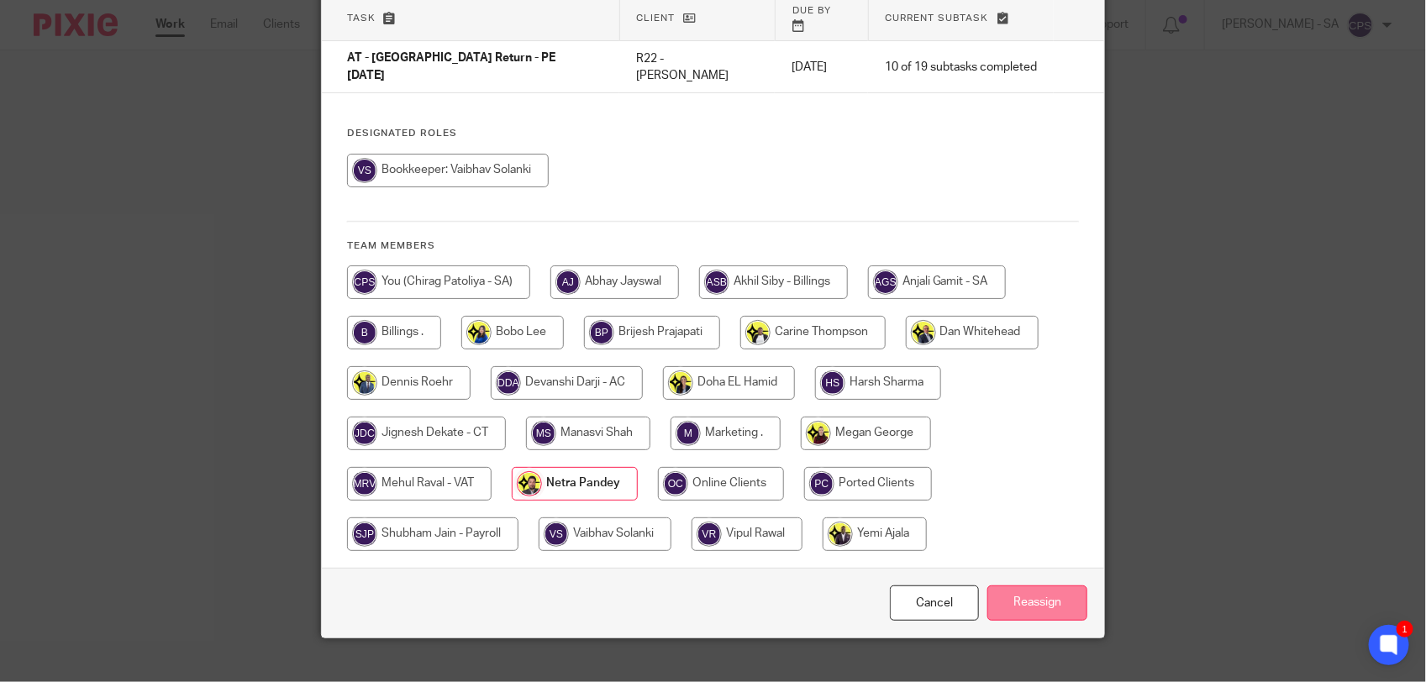
click at [1030, 586] on input "Reassign" at bounding box center [1037, 604] width 100 height 36
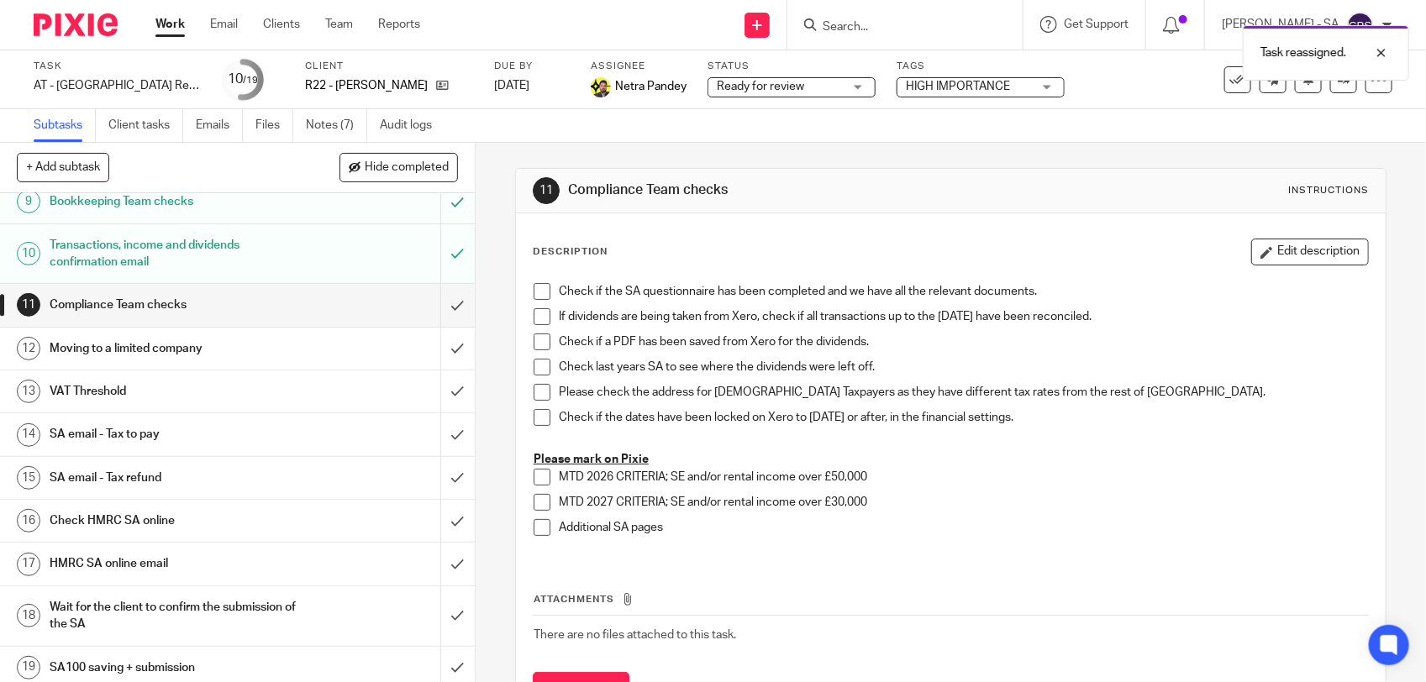
scroll to position [386, 0]
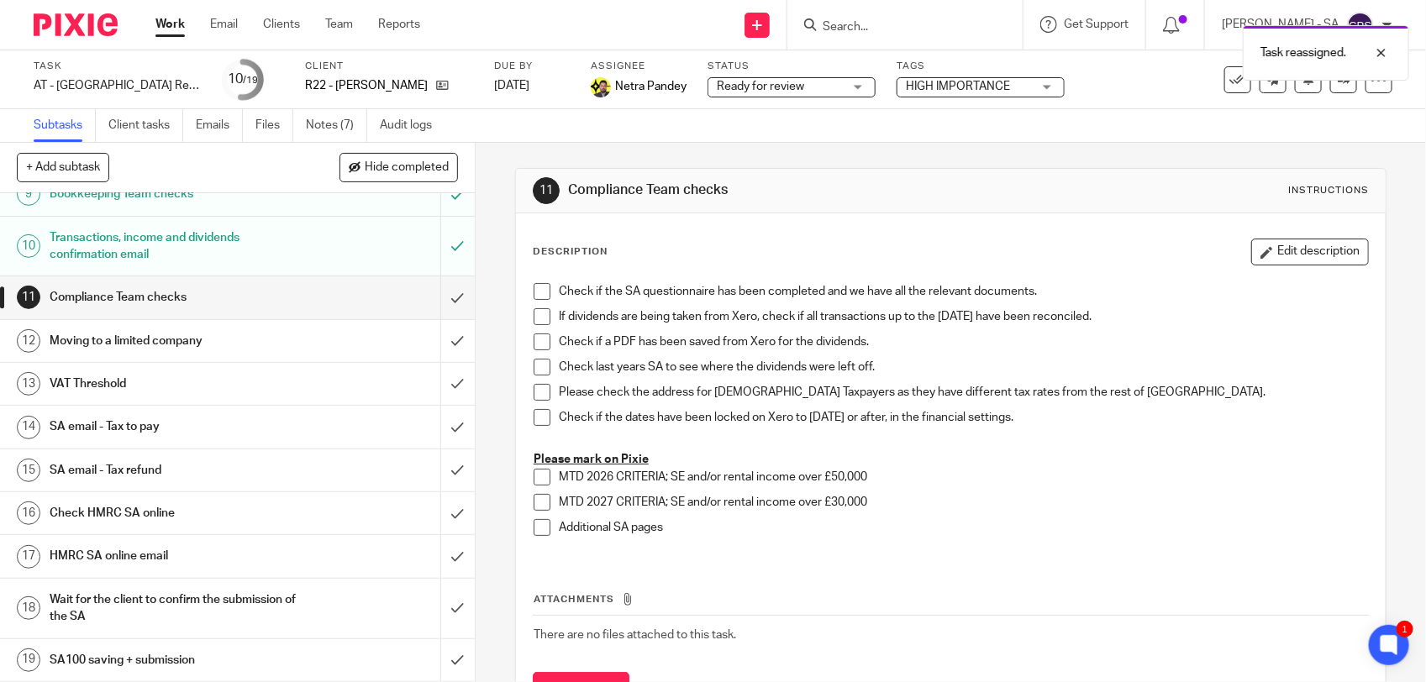
click at [183, 427] on h1 "SA email - Tax to pay" at bounding box center [175, 426] width 250 height 25
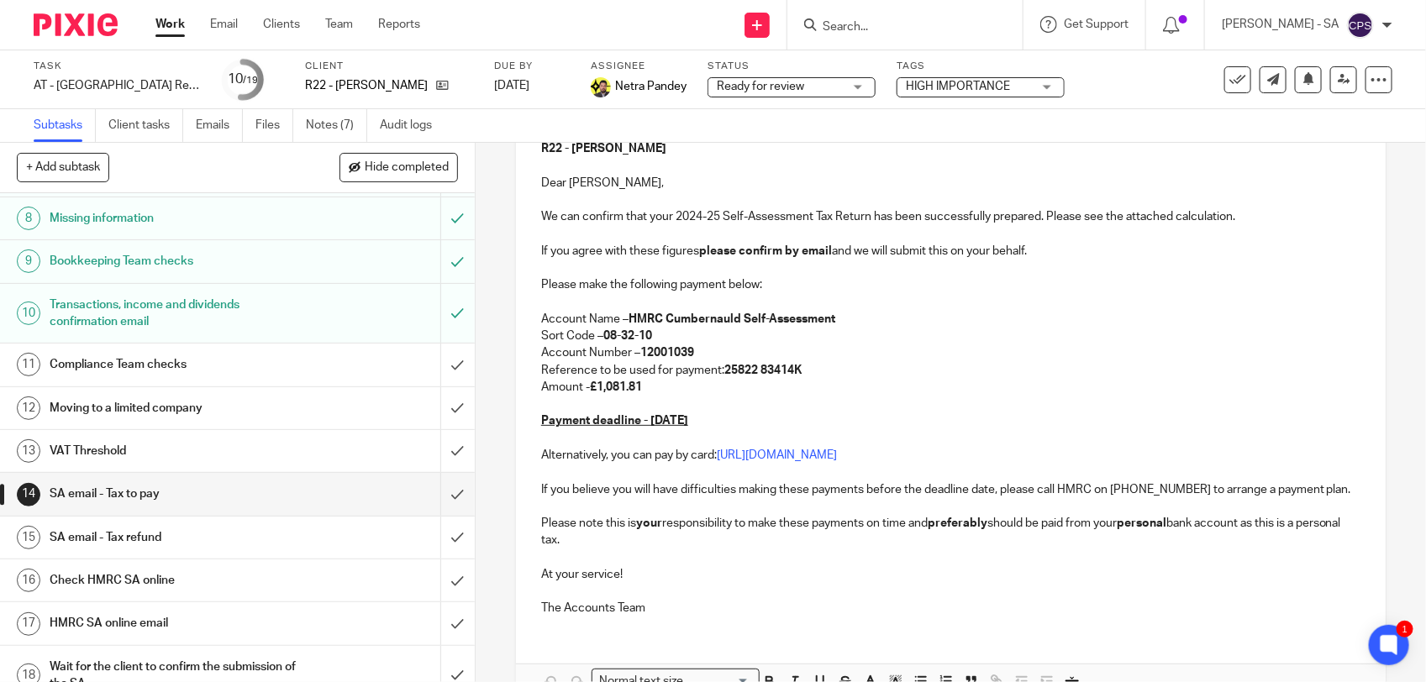
scroll to position [315, 0]
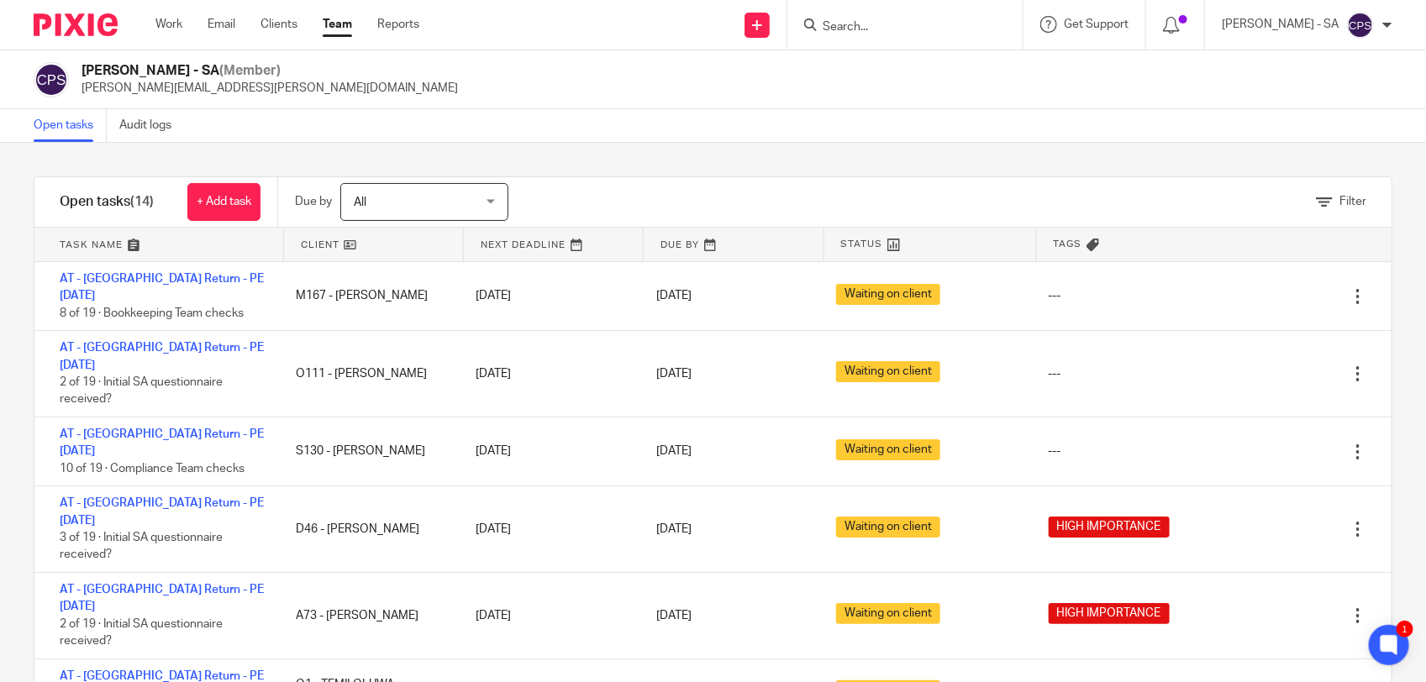
click at [859, 25] on input "Search" at bounding box center [896, 27] width 151 height 15
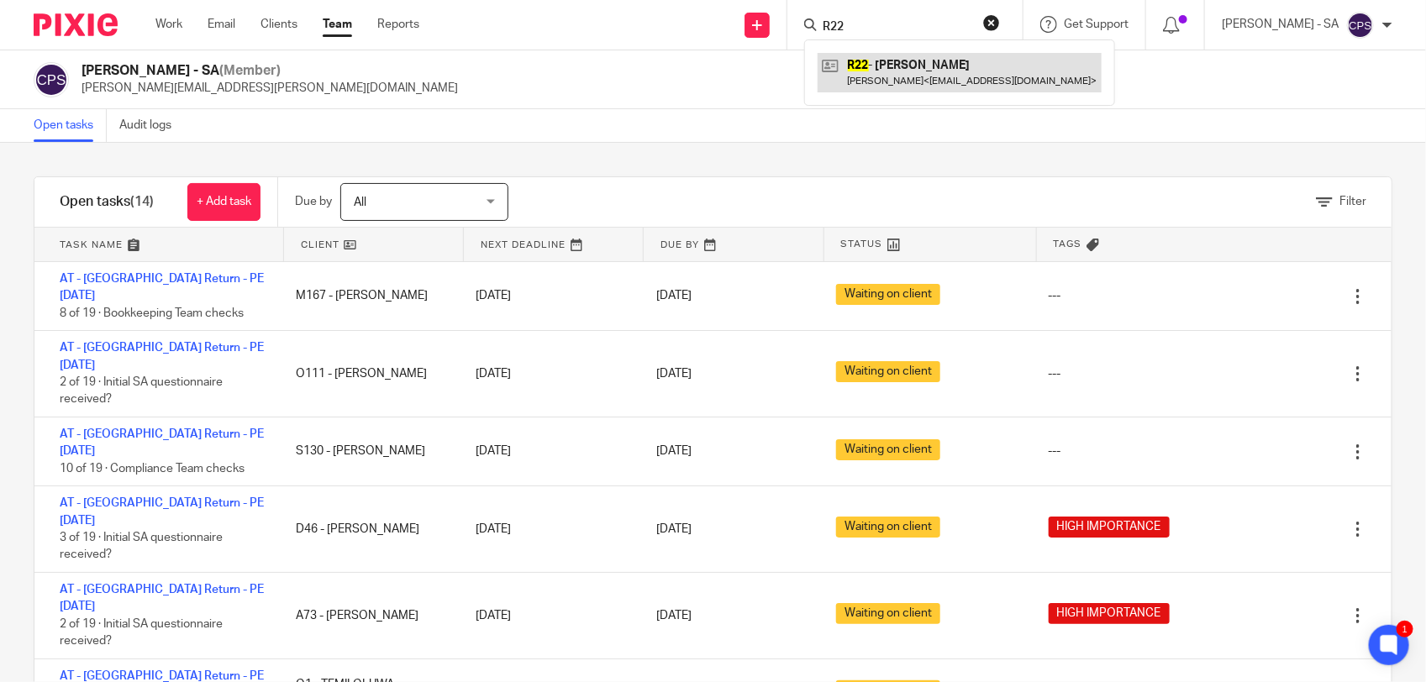
type input "R22"
click at [896, 66] on link at bounding box center [959, 72] width 284 height 39
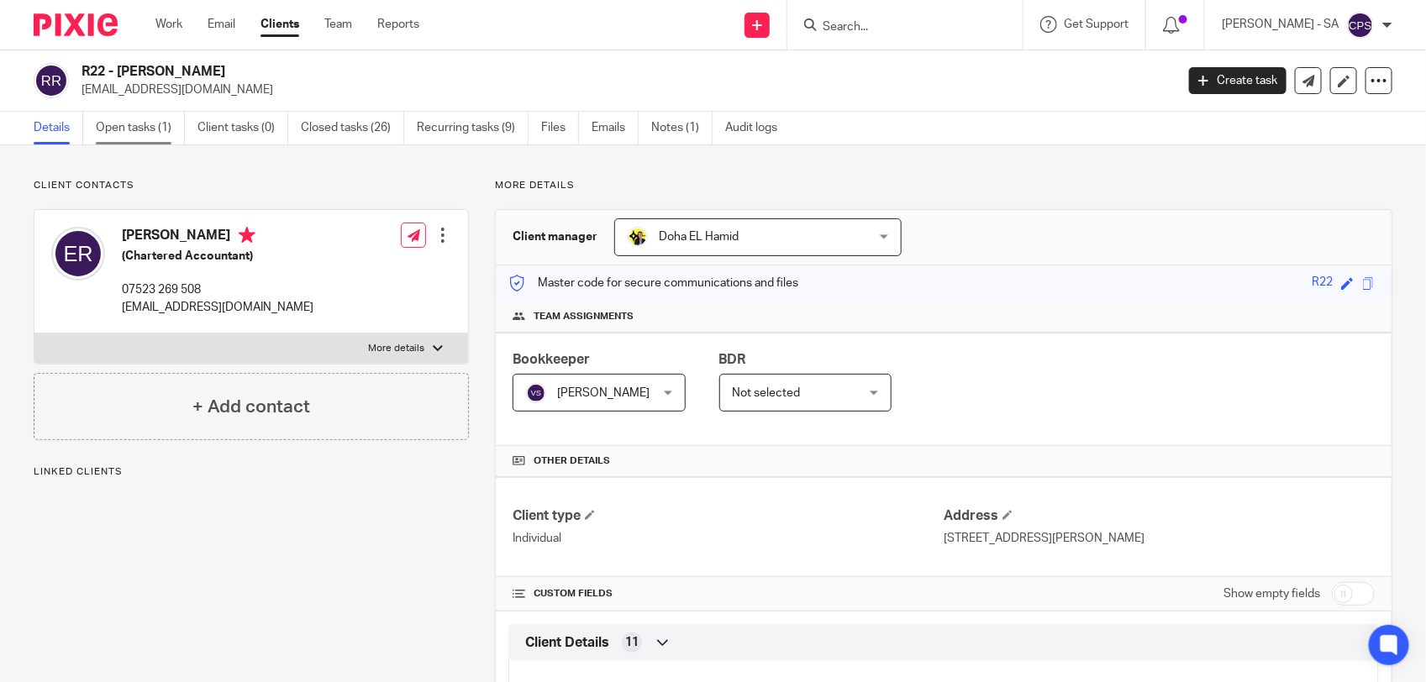
click at [153, 136] on link "Open tasks (1)" at bounding box center [140, 128] width 89 height 33
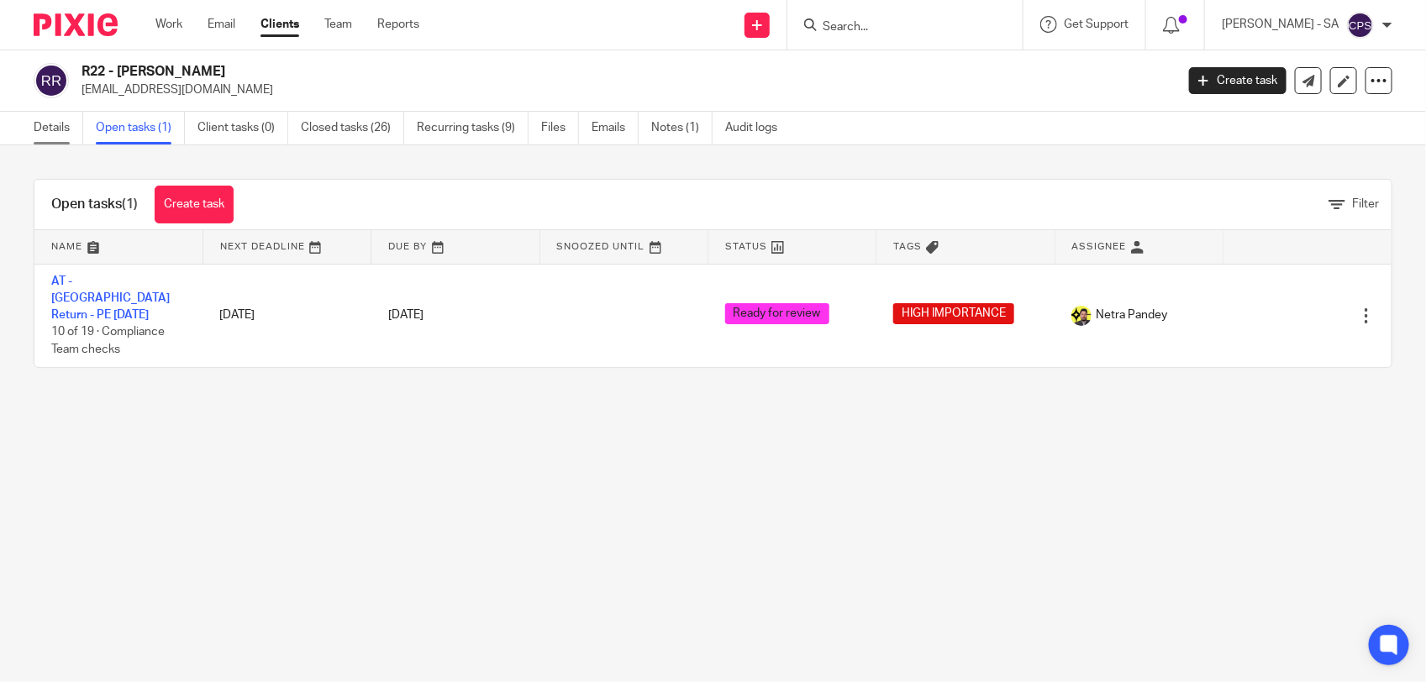
click at [50, 123] on link "Details" at bounding box center [59, 128] width 50 height 33
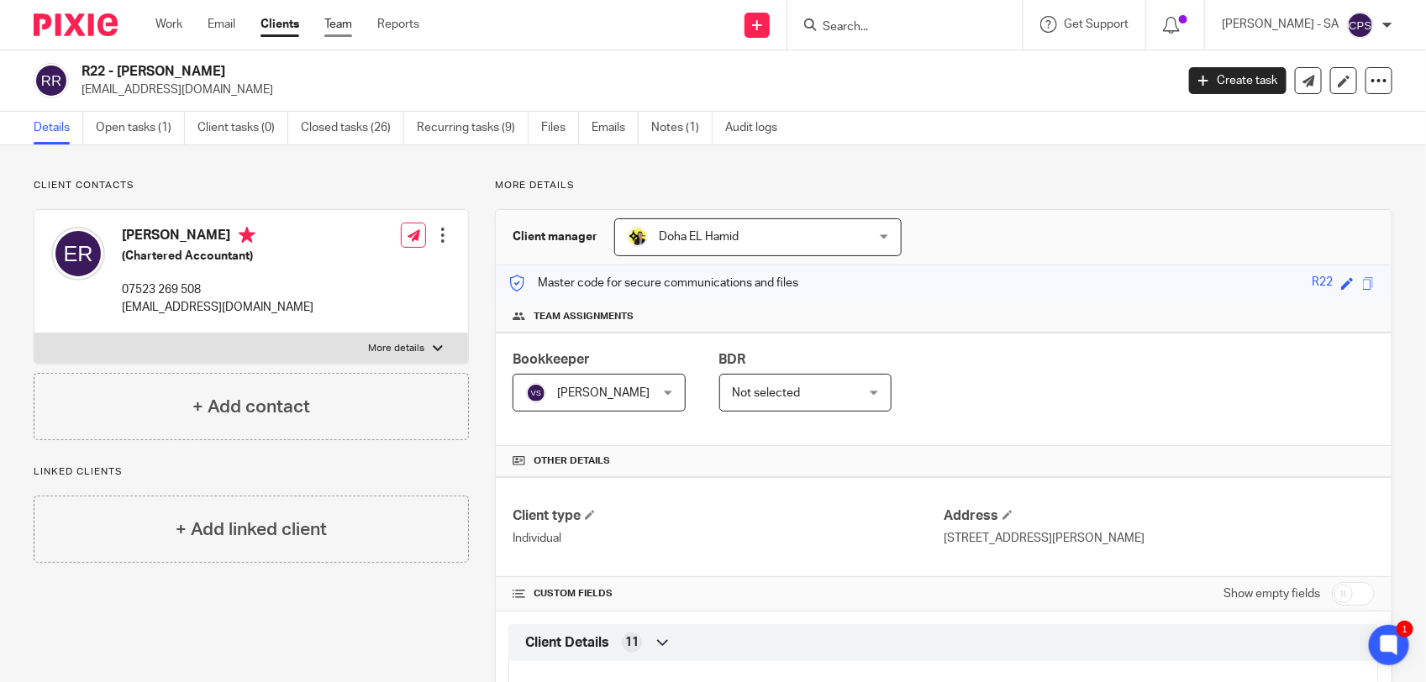
click at [339, 28] on link "Team" at bounding box center [338, 24] width 28 height 17
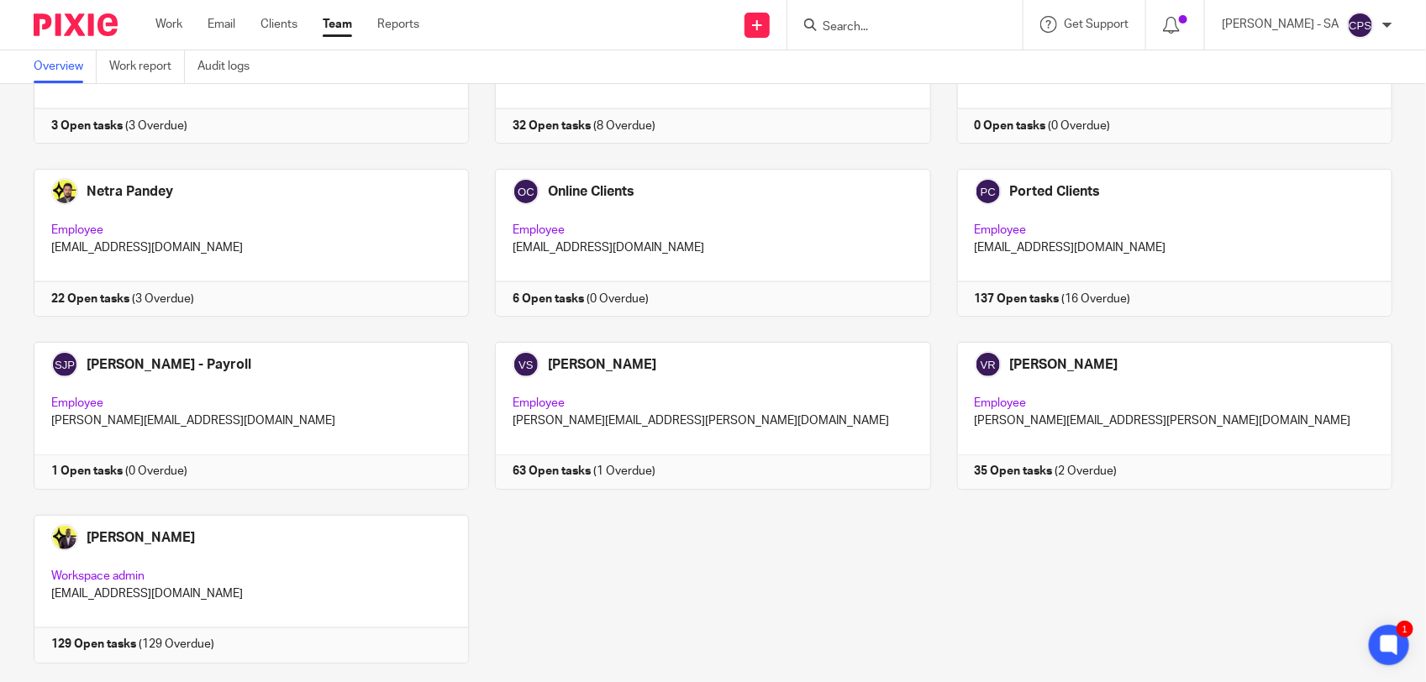
scroll to position [1095, 0]
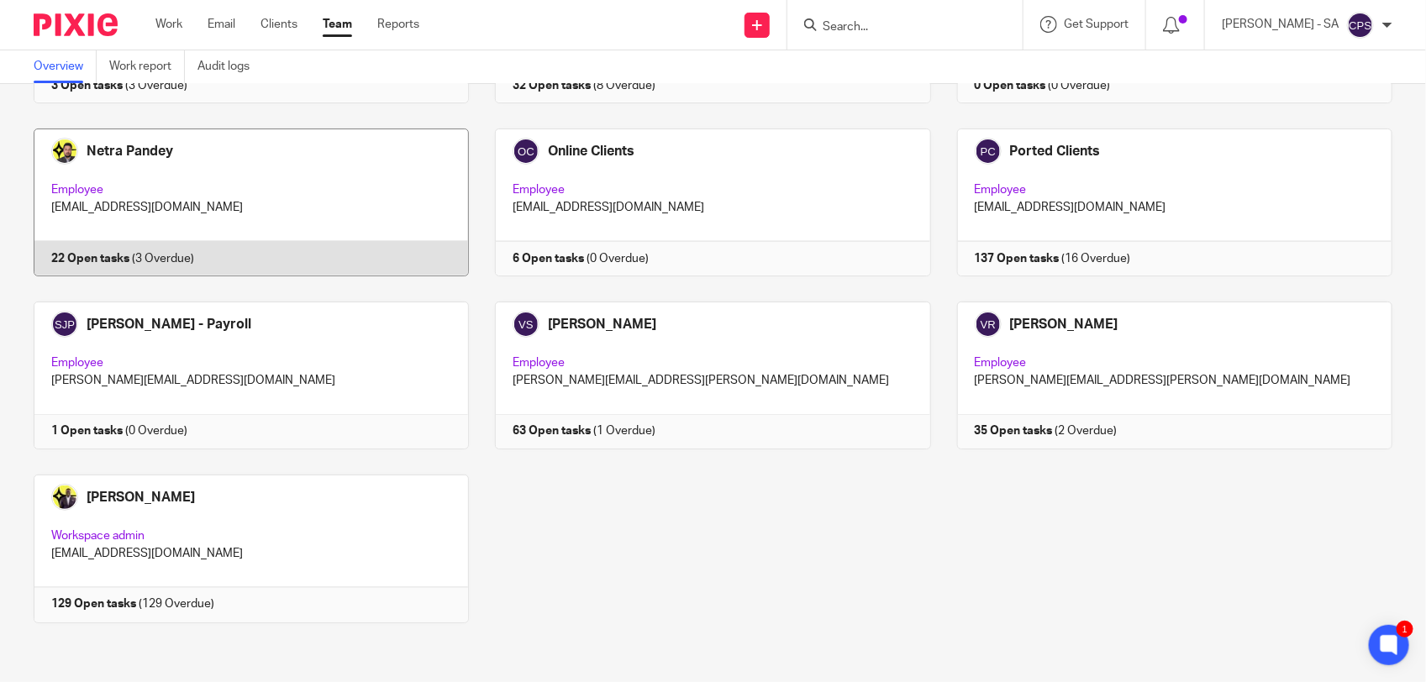
click at [360, 206] on link at bounding box center [238, 203] width 461 height 148
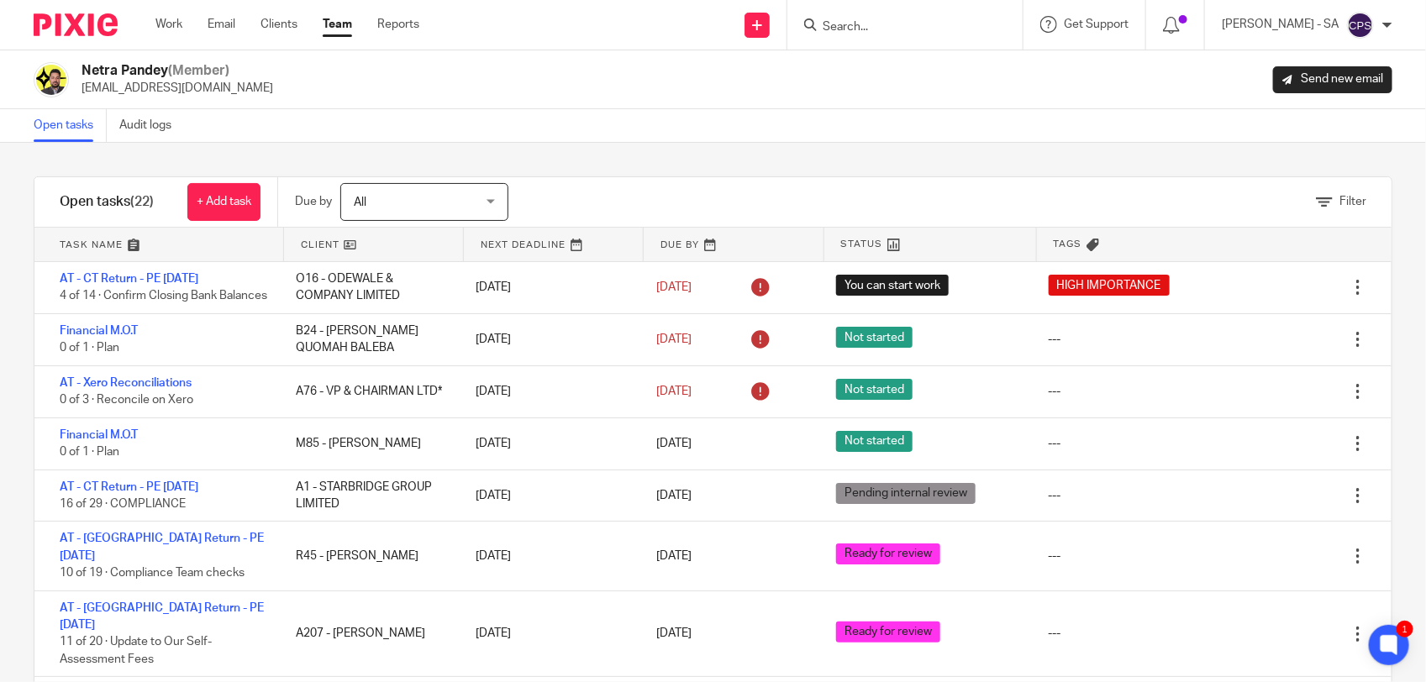
click at [339, 16] on link "Team" at bounding box center [337, 24] width 29 height 17
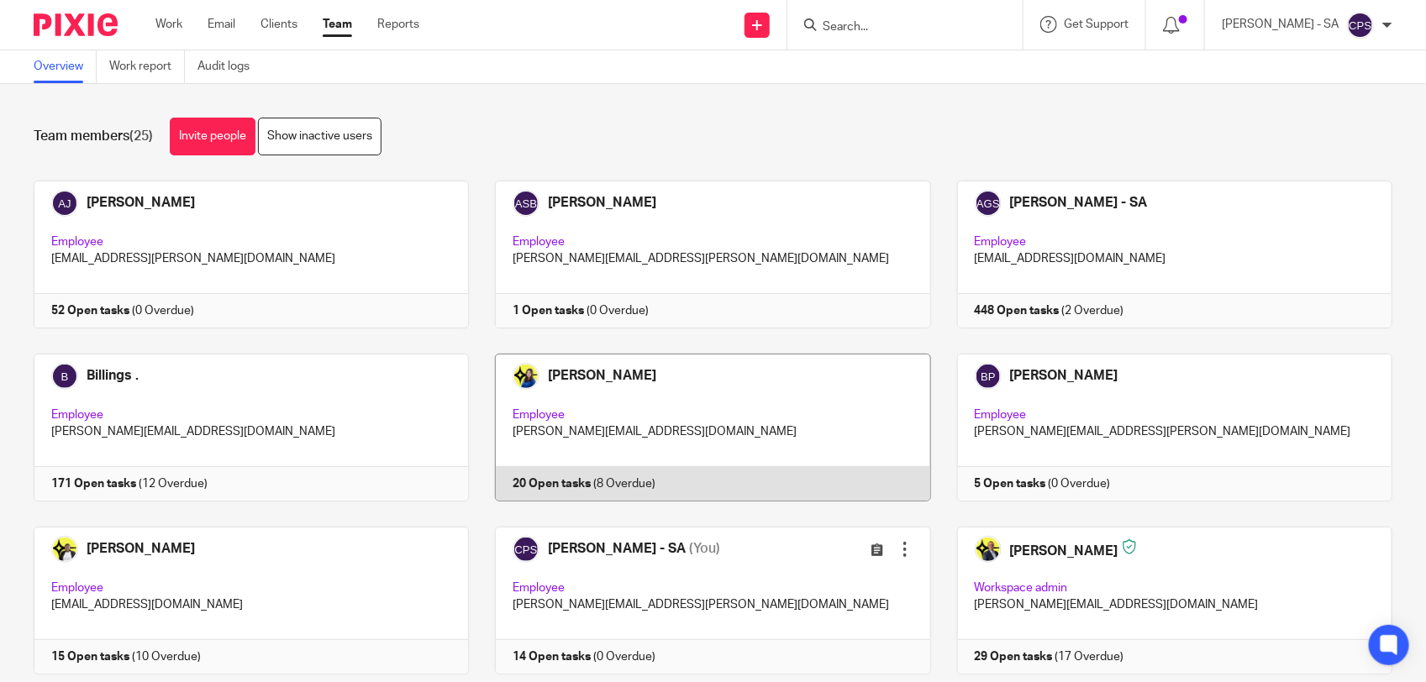
scroll to position [105, 0]
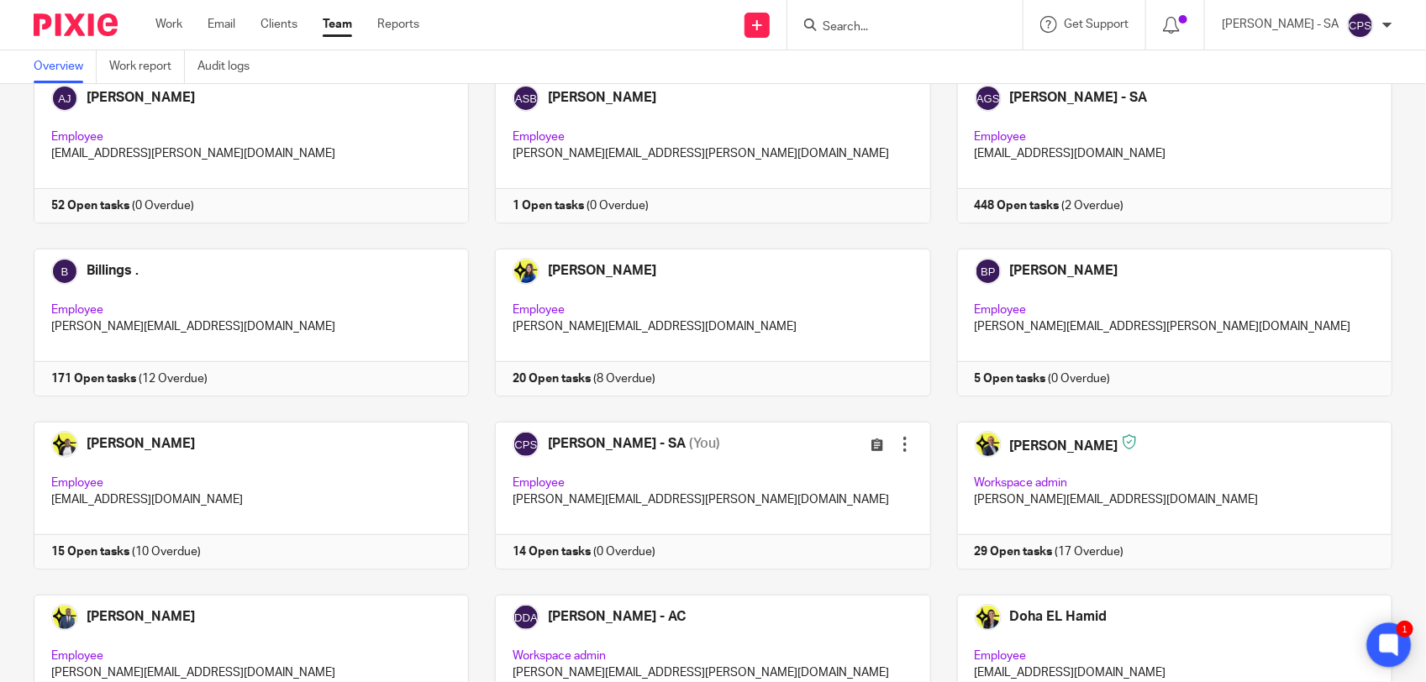
click at [1386, 647] on icon at bounding box center [1388, 644] width 13 height 13
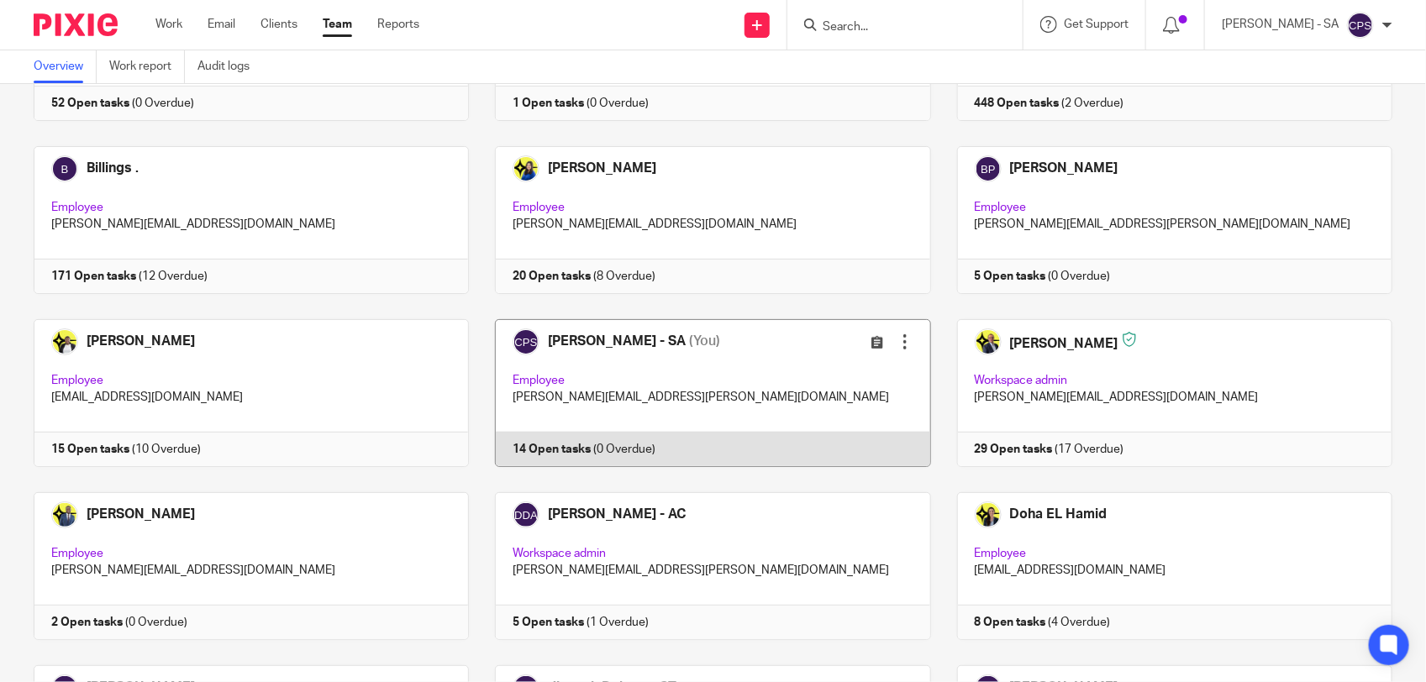
scroll to position [210, 0]
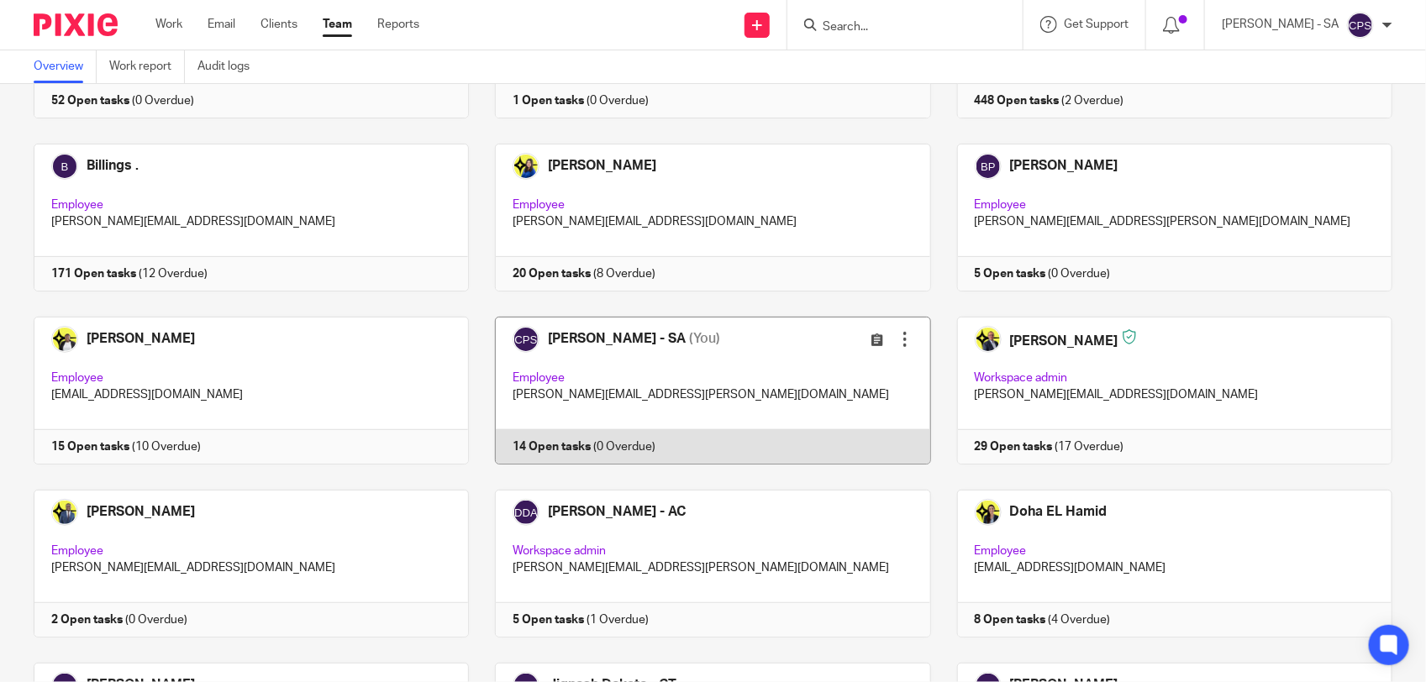
click at [770, 361] on link at bounding box center [699, 391] width 461 height 148
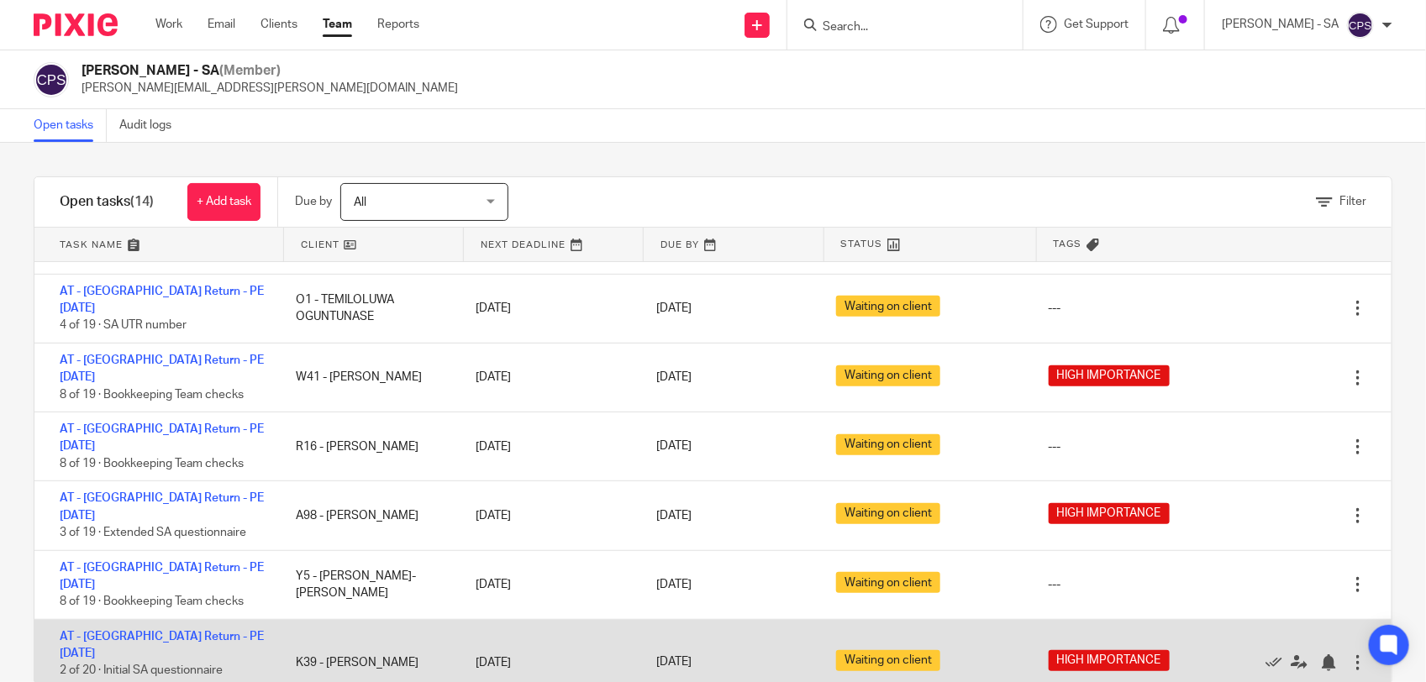
scroll to position [59, 0]
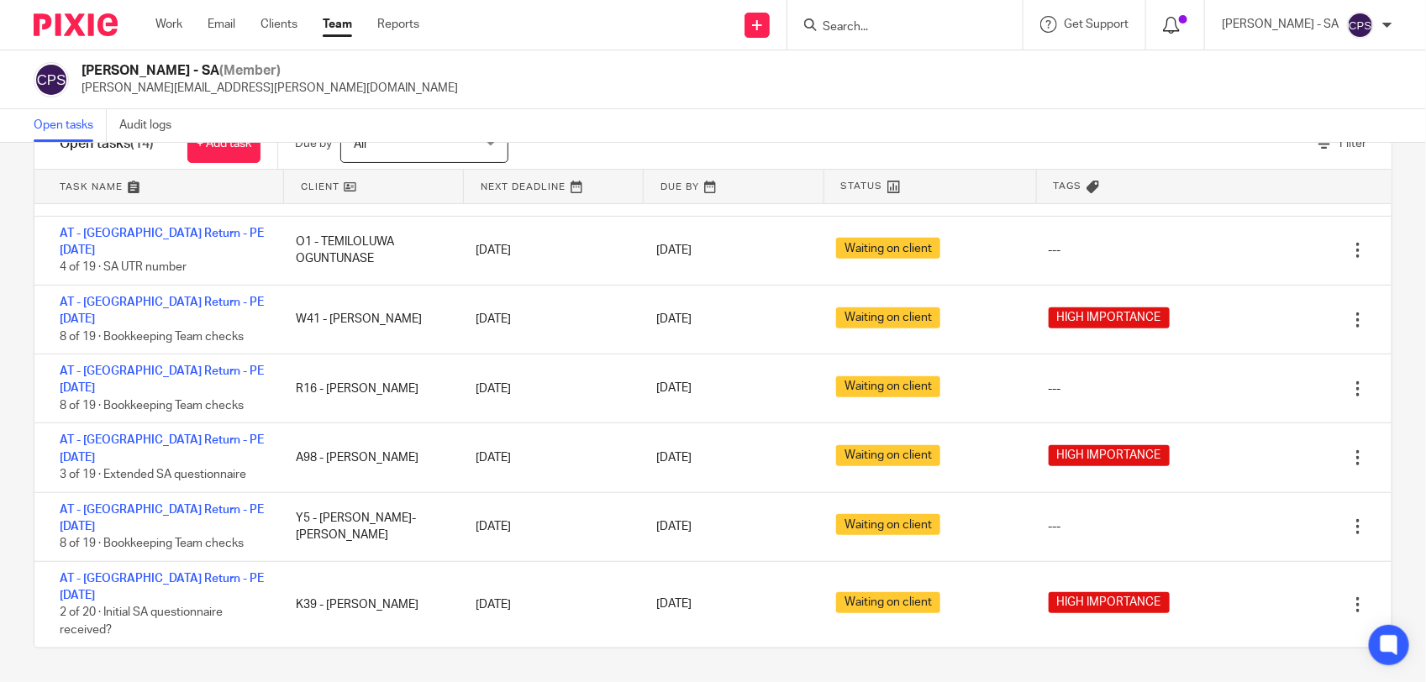
click at [1180, 21] on icon at bounding box center [1171, 25] width 17 height 17
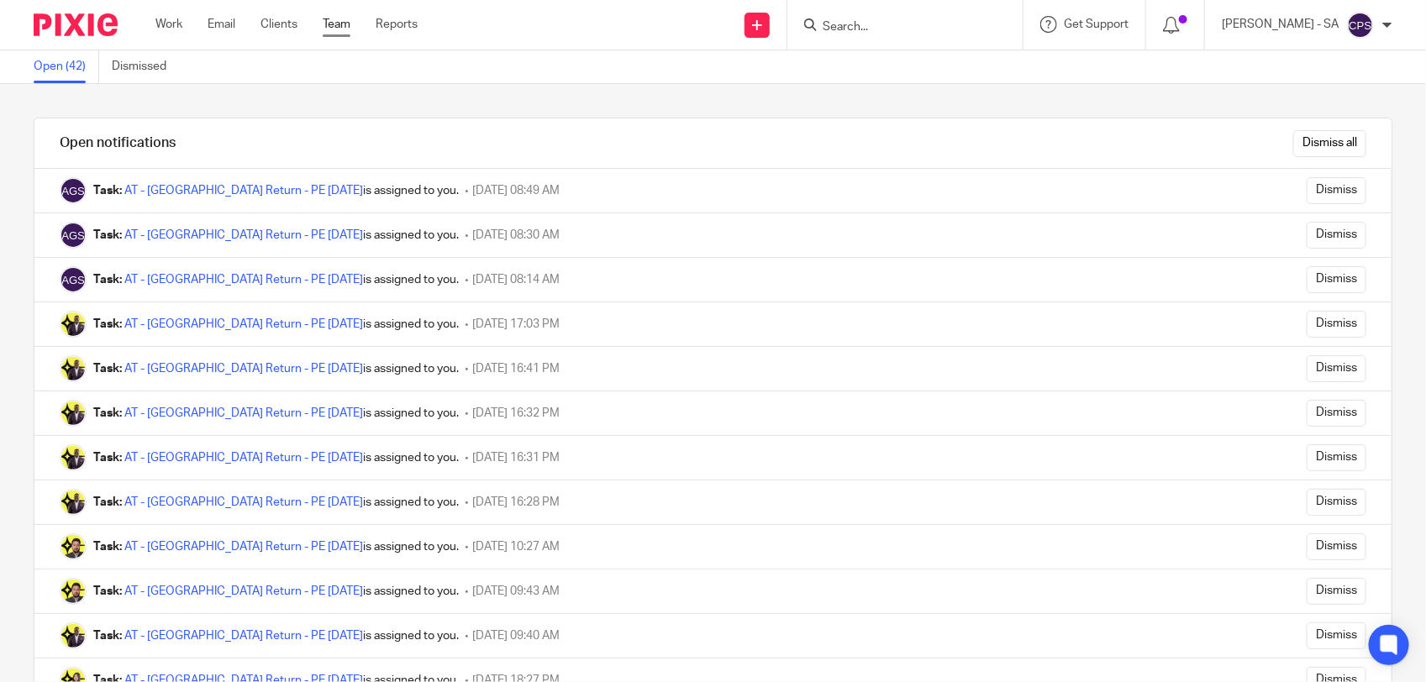
click at [341, 22] on link "Team" at bounding box center [337, 24] width 28 height 17
